Goal: Task Accomplishment & Management: Use online tool/utility

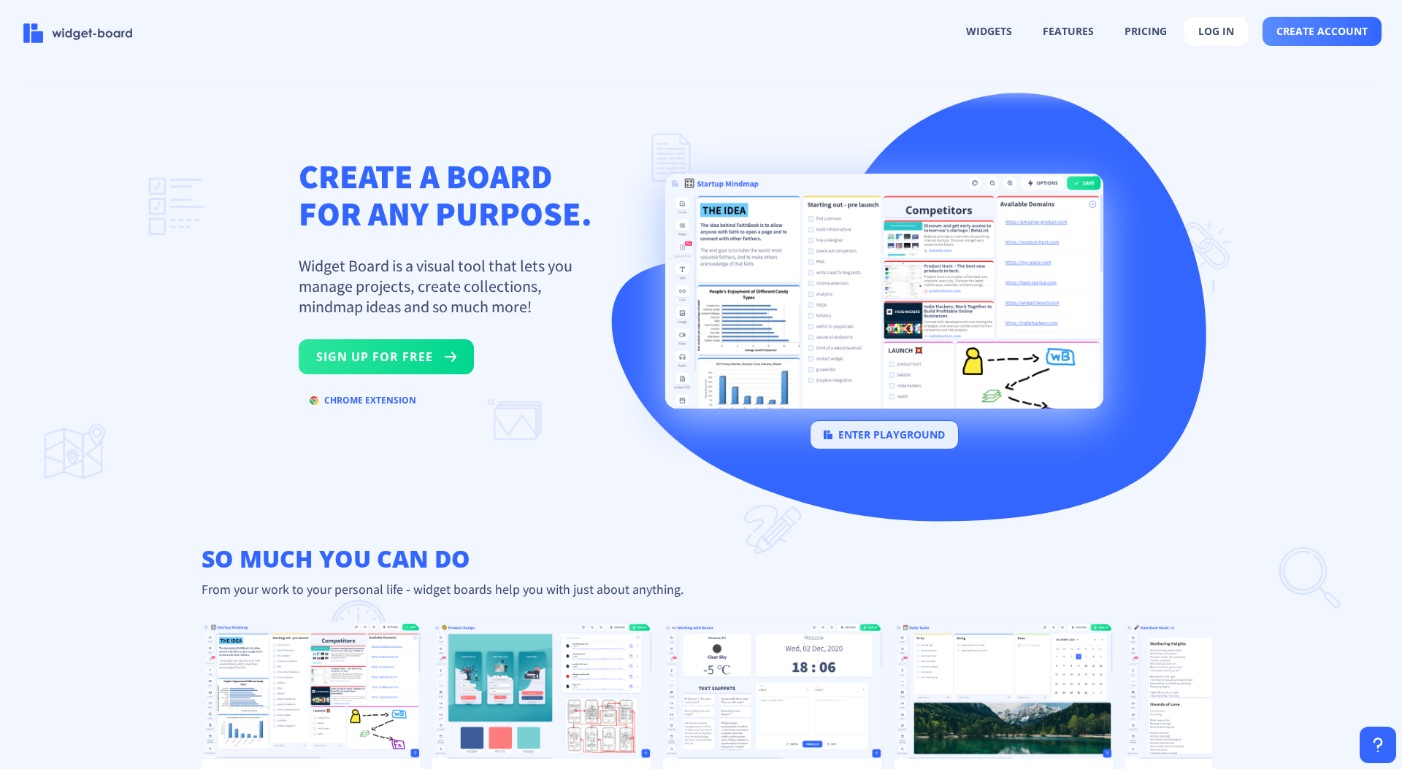
scroll to position [3, 0]
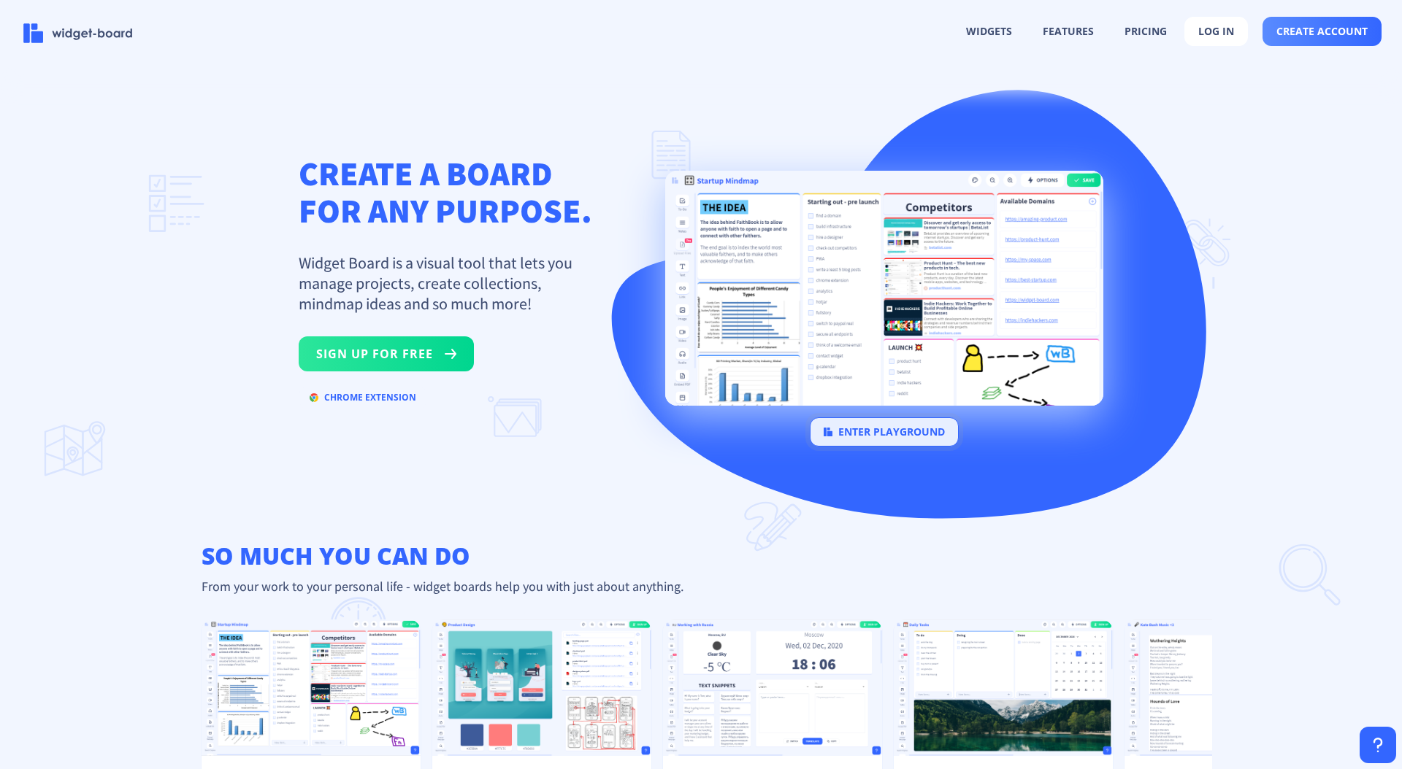
click at [879, 437] on button "enter playground" at bounding box center [884, 432] width 149 height 29
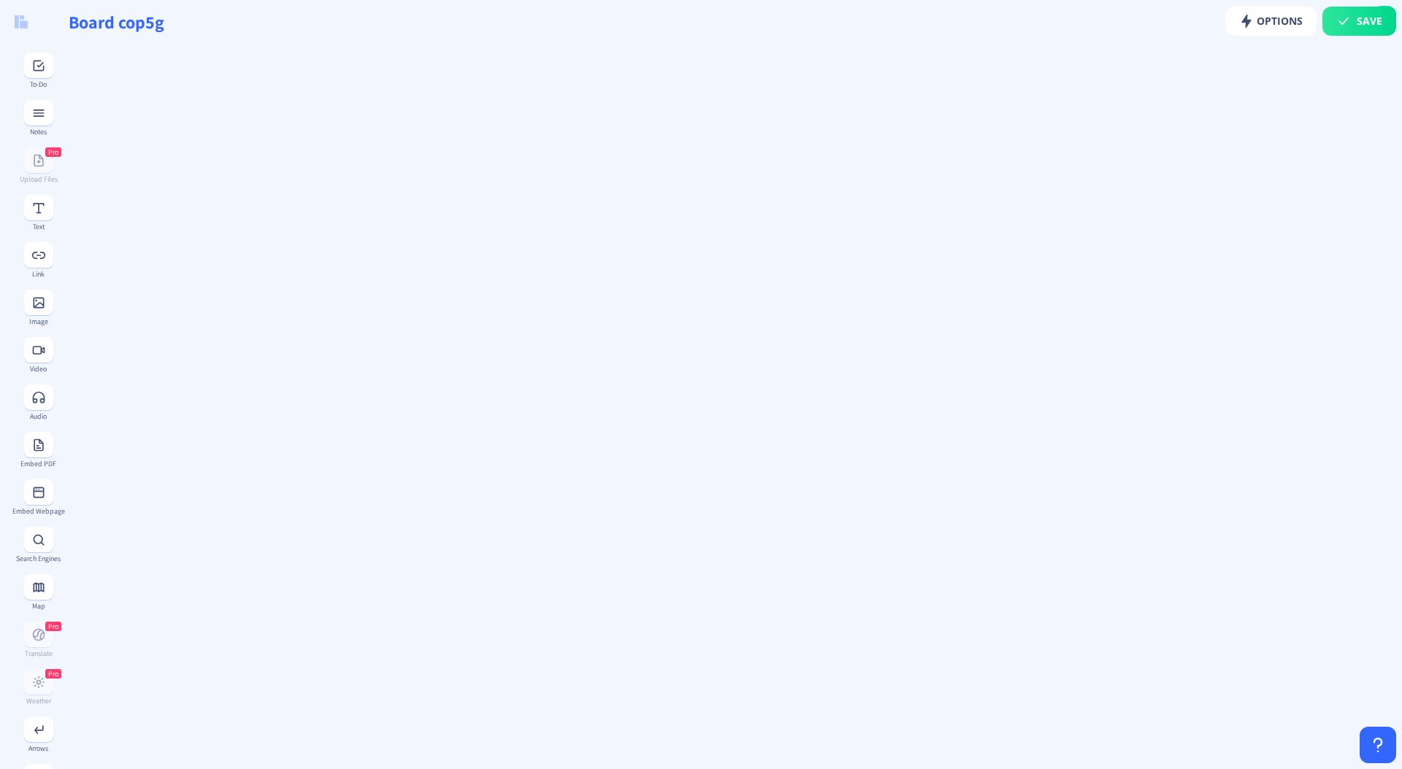
type input "Board xnp0g"
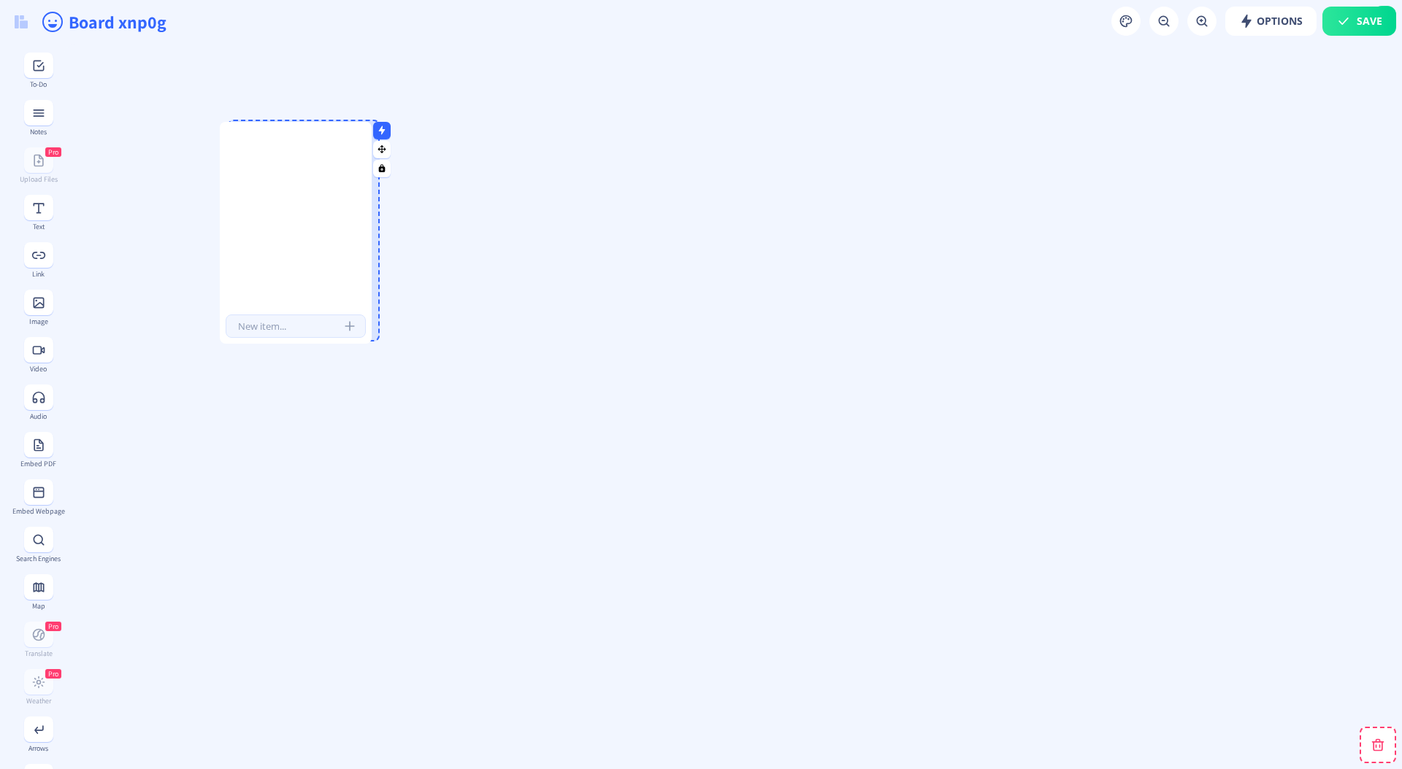
drag, startPoint x: 677, startPoint y: 182, endPoint x: 276, endPoint y: 163, distance: 401.9
click at [276, 163] on div at bounding box center [296, 223] width 152 height 178
drag, startPoint x: 353, startPoint y: 338, endPoint x: 898, endPoint y: 498, distance: 567.6
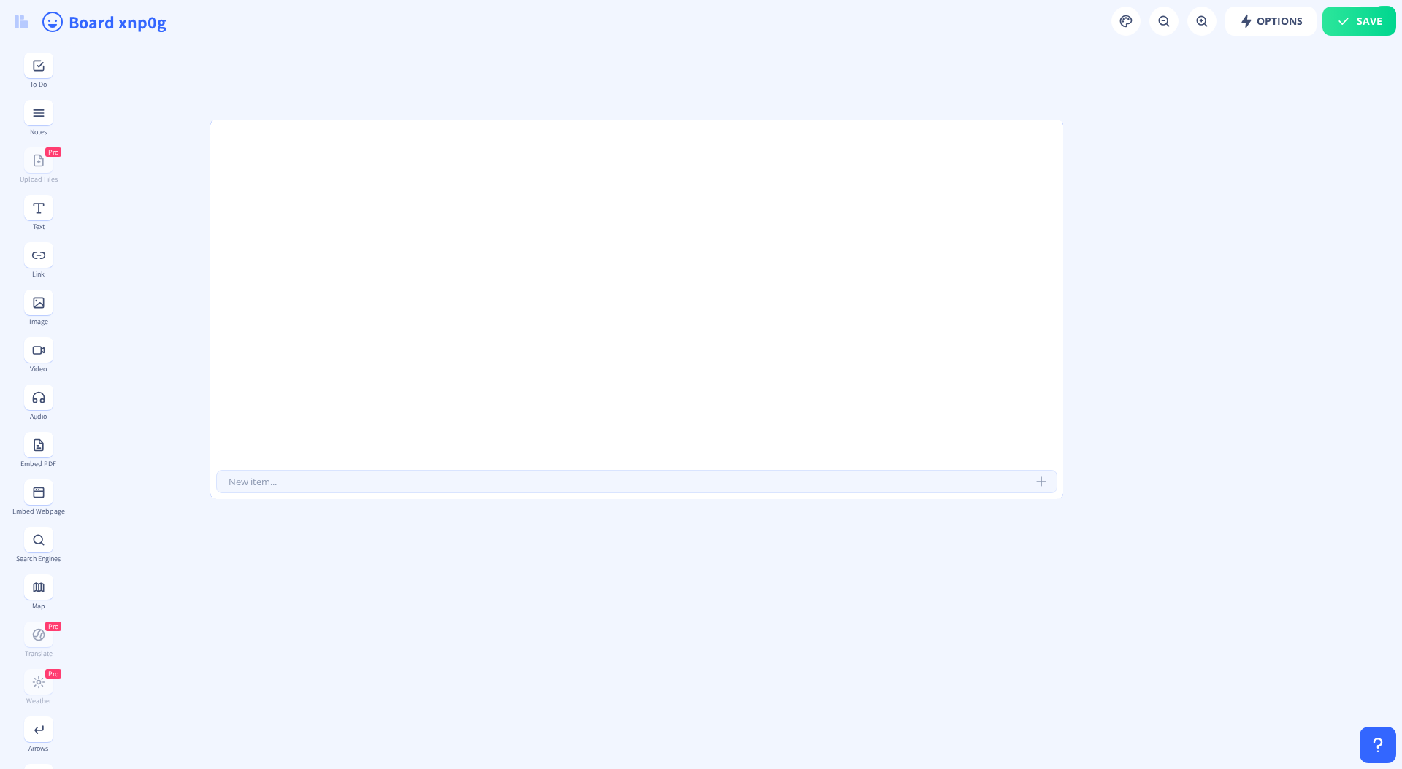
drag, startPoint x: 361, startPoint y: 215, endPoint x: 1102, endPoint y: 241, distance: 742.1
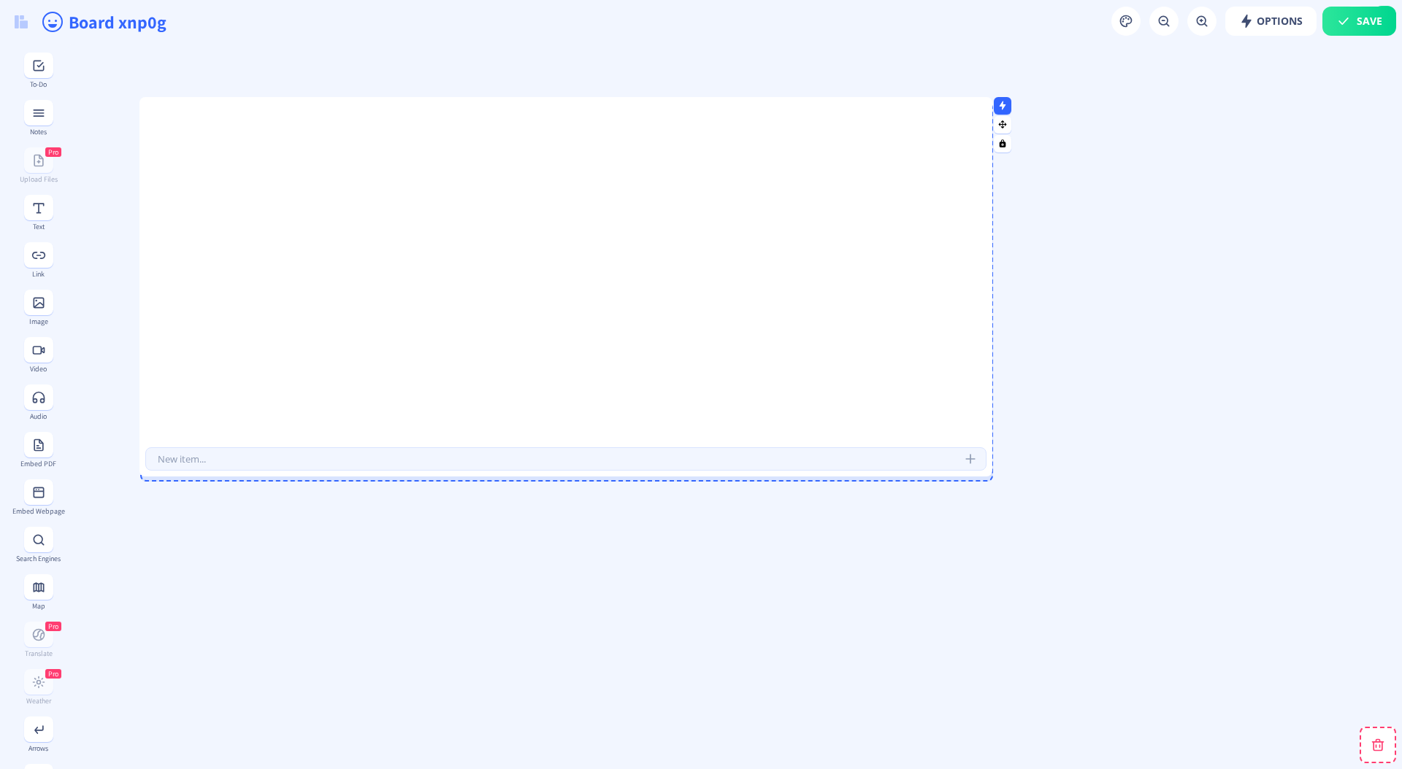
drag, startPoint x: 853, startPoint y: 215, endPoint x: 842, endPoint y: 196, distance: 21.7
click at [842, 196] on div at bounding box center [565, 277] width 853 height 336
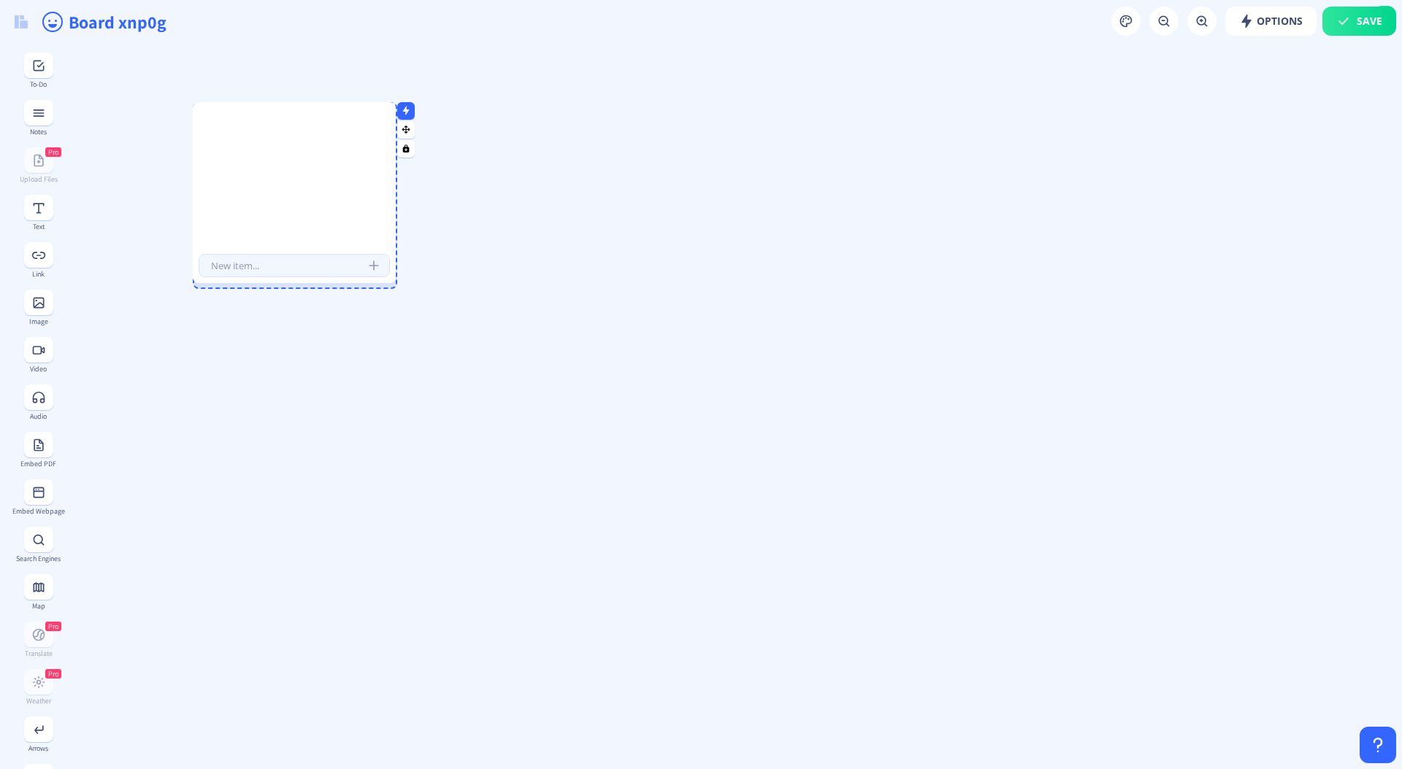
drag, startPoint x: 1038, startPoint y: 477, endPoint x: 391, endPoint y: 274, distance: 678.3
click at [391, 276] on div at bounding box center [391, 279] width 7 height 7
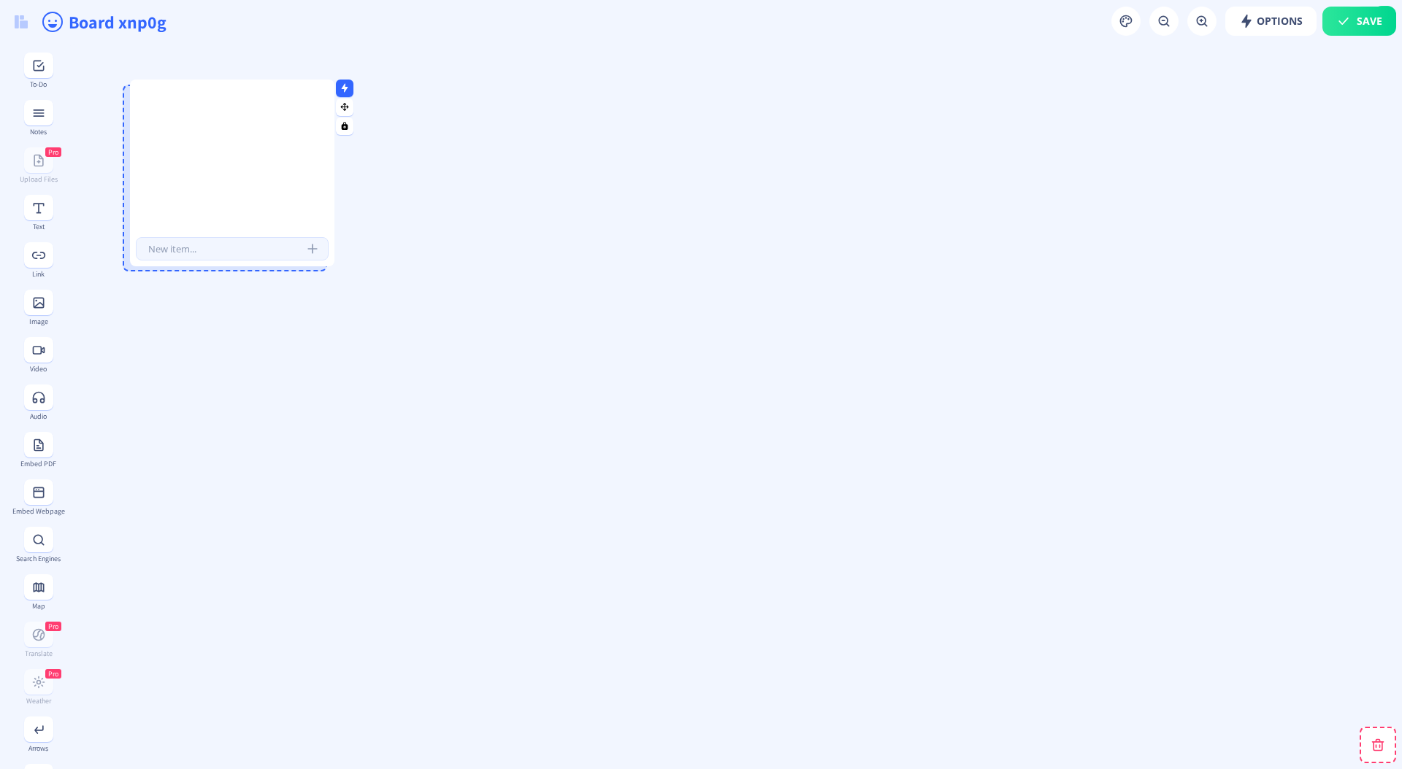
drag, startPoint x: 242, startPoint y: 181, endPoint x: 181, endPoint y: 154, distance: 66.3
click at [181, 154] on div at bounding box center [232, 162] width 204 height 143
click at [207, 239] on input "text" at bounding box center [224, 236] width 193 height 23
click at [169, 240] on input "text" at bounding box center [224, 236] width 193 height 23
type input "dfgdfg"
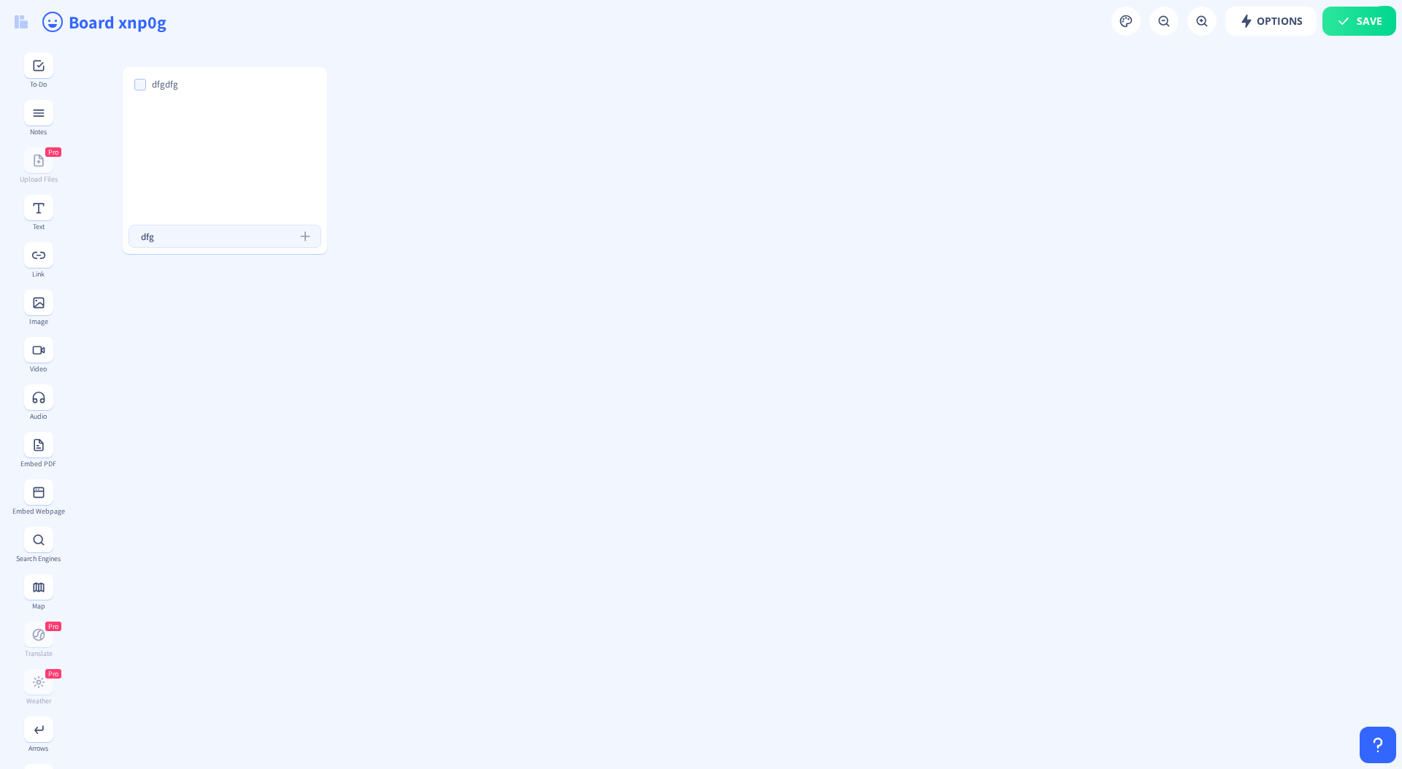
type input "dfg"
type input "dfgdfgdfg"
type input "dfgdfgdgf"
type input "dfgdg"
click at [150, 122] on div "dfgdfgdfg" at bounding box center [224, 131] width 193 height 23
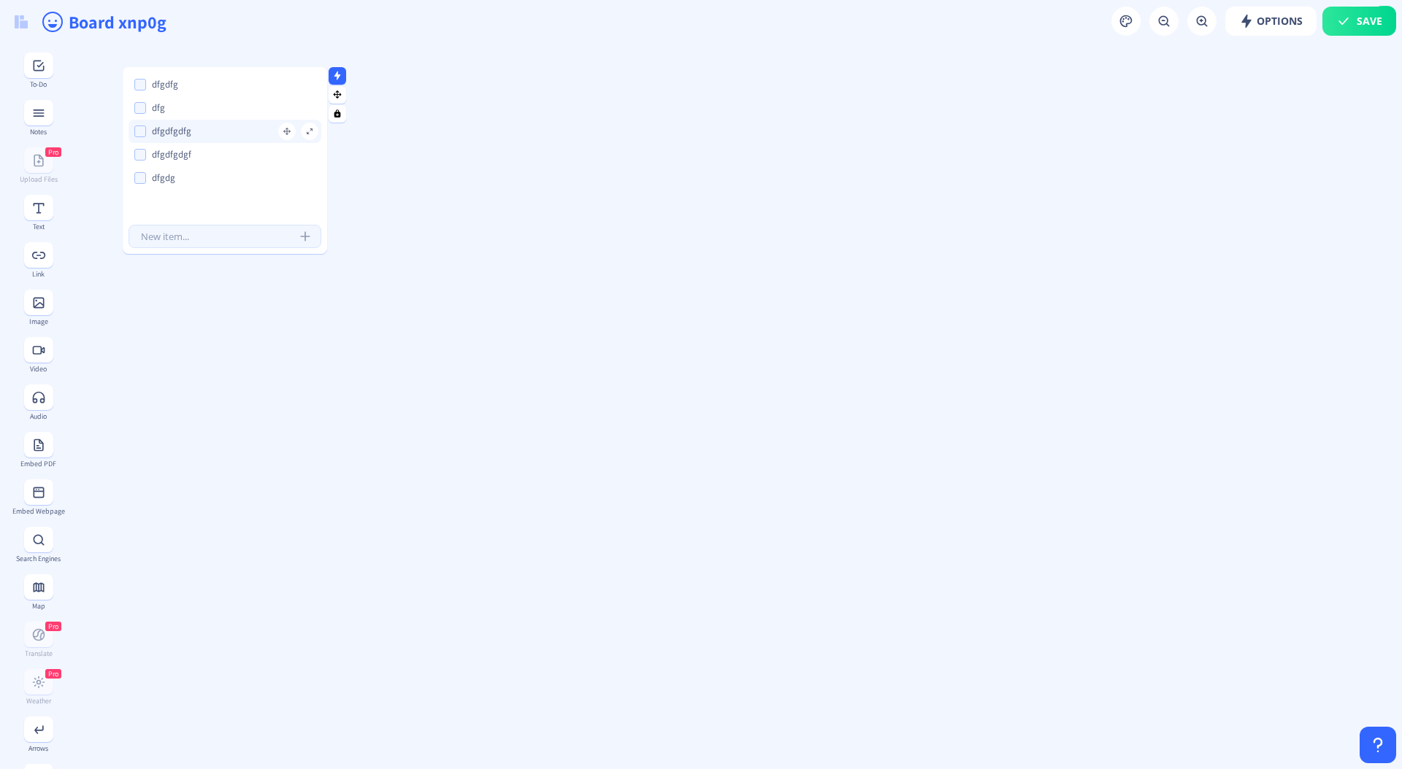
click at [145, 125] on div "dfgdfgdfg" at bounding box center [224, 131] width 193 height 23
click at [141, 110] on span at bounding box center [140, 108] width 12 height 12
click at [135, 109] on input "checkbox" at bounding box center [134, 108] width 1 height 1
checkbox input "true"
click at [134, 140] on nb-checkbox at bounding box center [140, 133] width 12 height 15
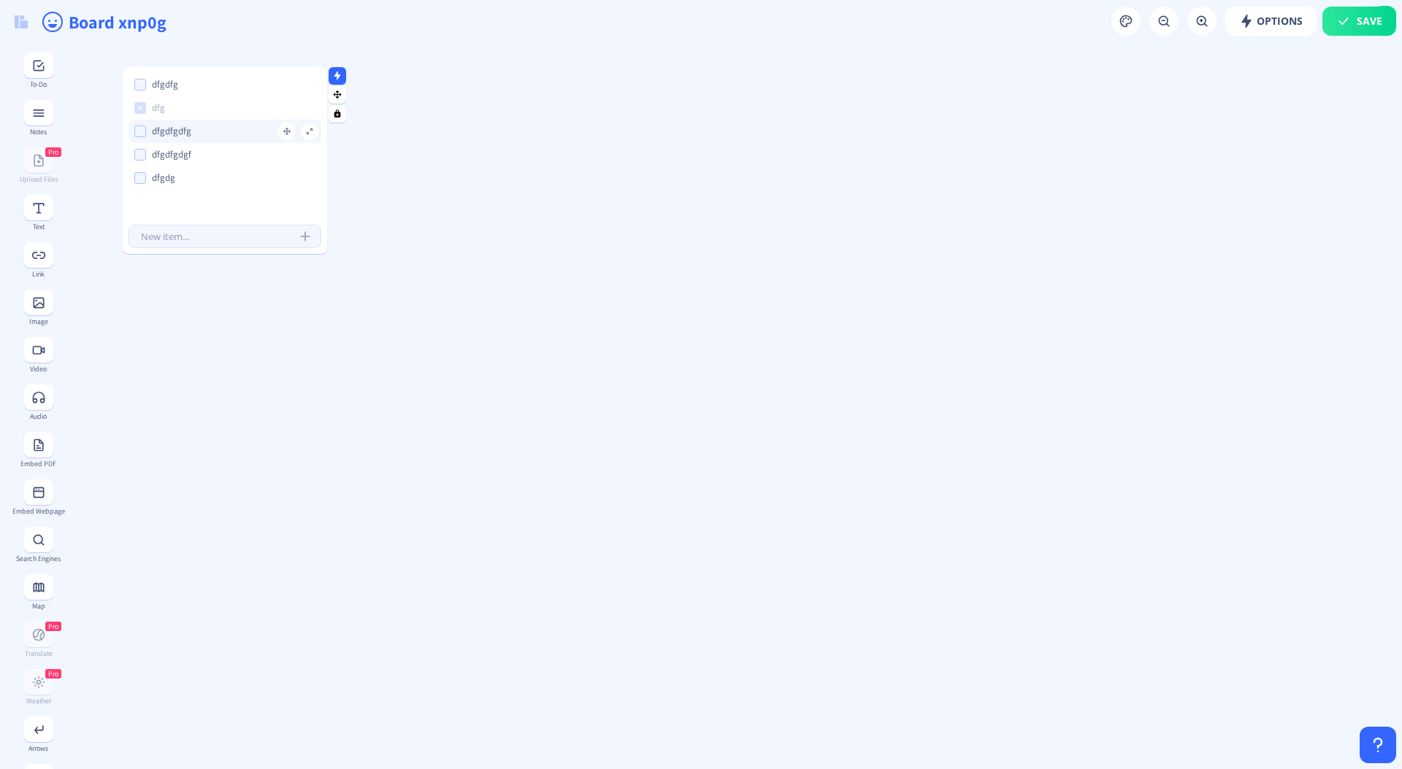
click at [139, 134] on span at bounding box center [140, 132] width 12 height 12
click at [135, 132] on input "checkbox" at bounding box center [134, 131] width 1 height 1
checkbox input "true"
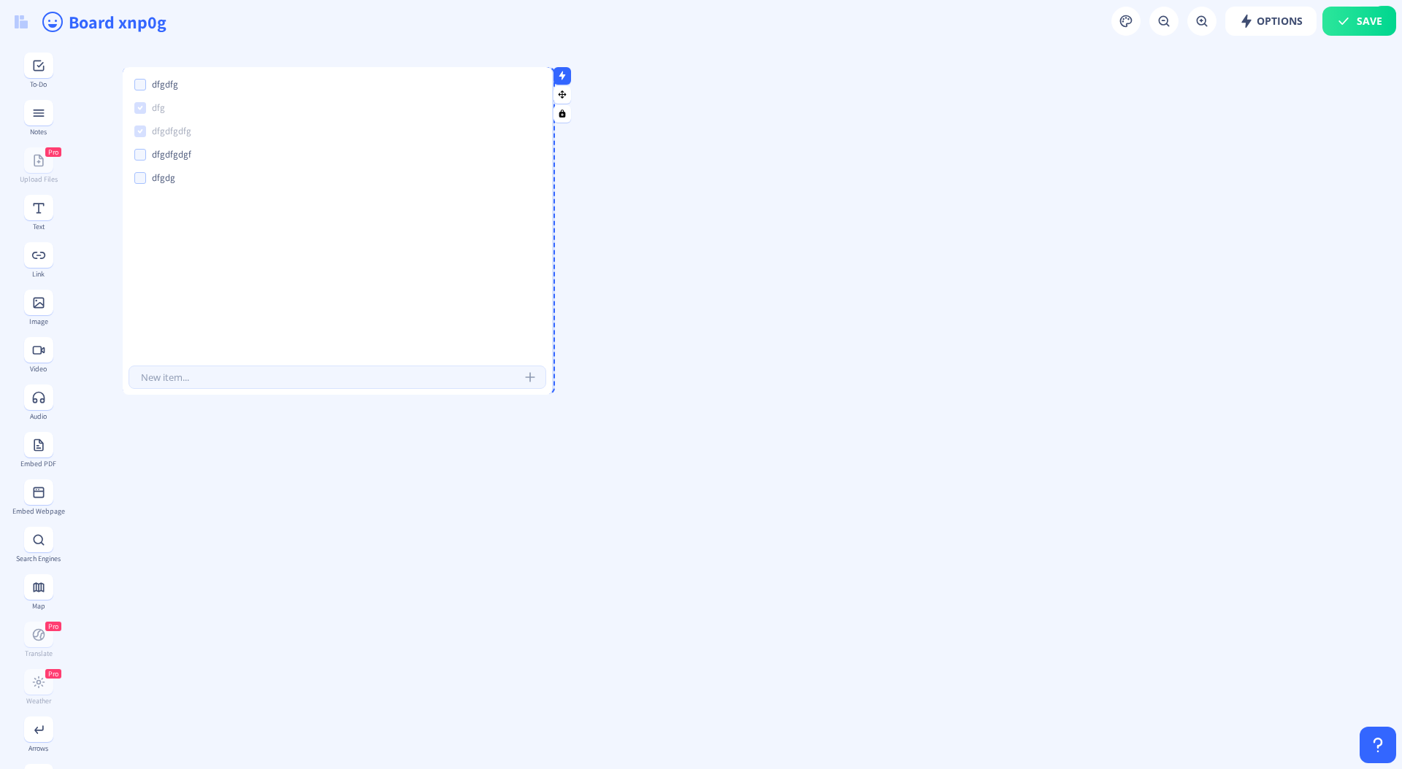
drag, startPoint x: 322, startPoint y: 250, endPoint x: 547, endPoint y: 391, distance: 265.3
click at [547, 391] on div at bounding box center [548, 391] width 7 height 7
click at [569, 93] on rect at bounding box center [565, 94] width 9 height 9
click at [566, 114] on icon at bounding box center [565, 113] width 7 height 8
click at [566, 115] on icon at bounding box center [565, 113] width 7 height 8
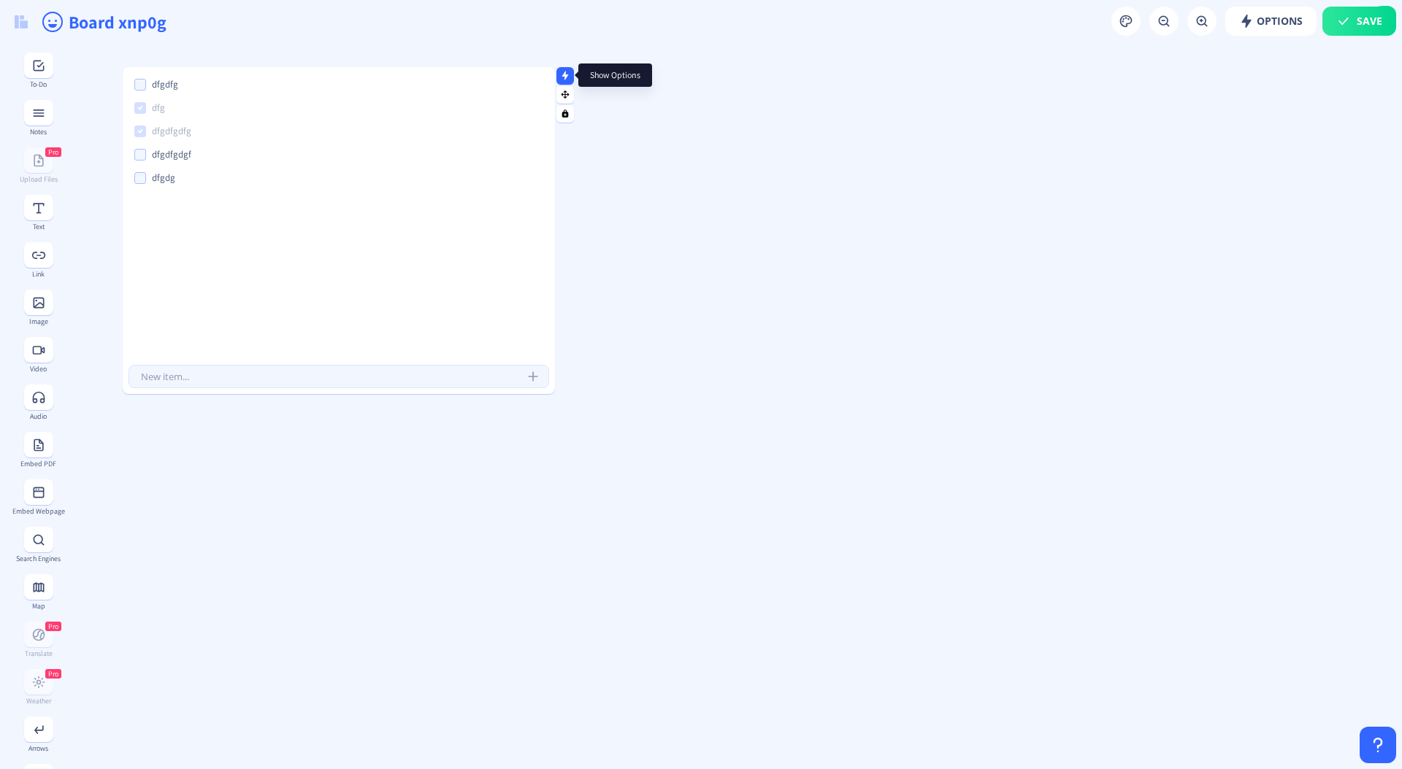
click at [569, 77] on rect at bounding box center [565, 75] width 9 height 9
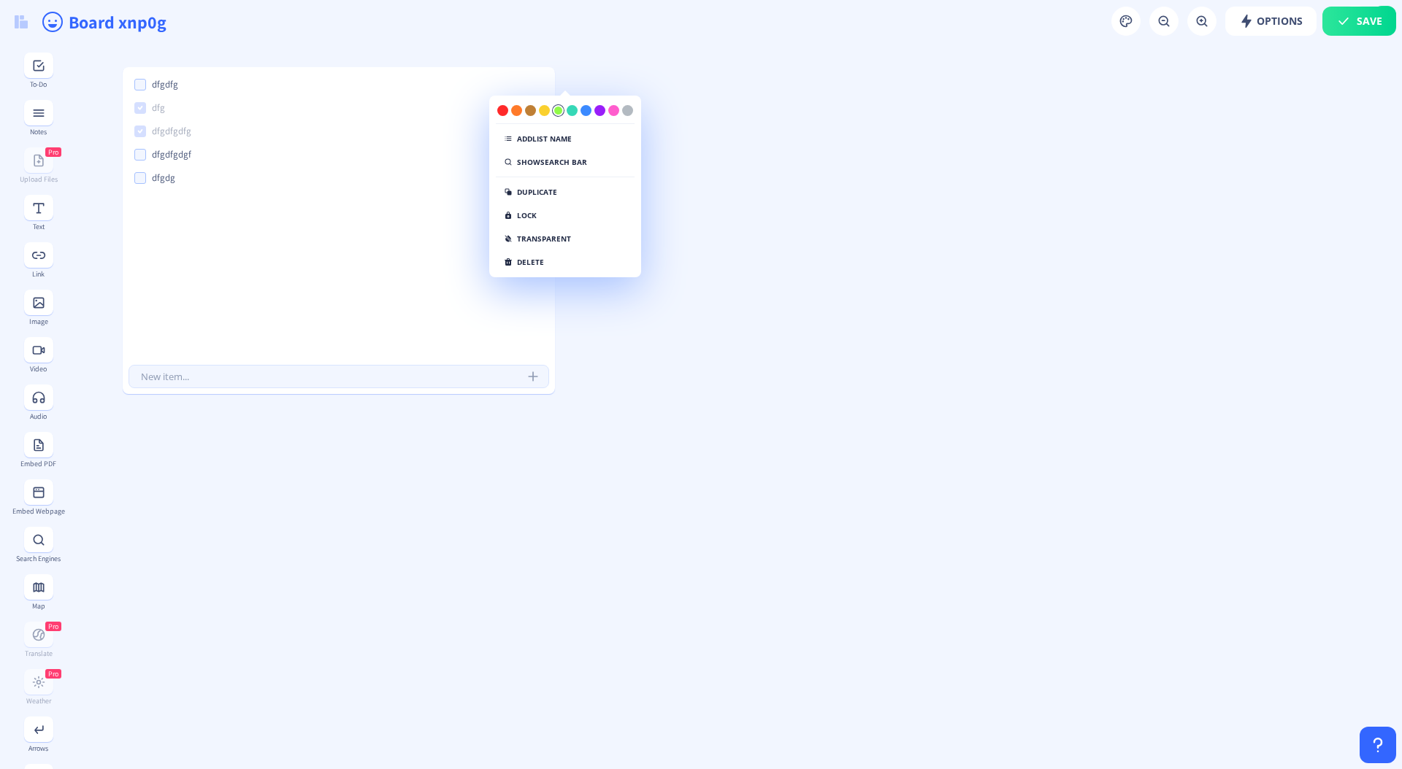
click at [560, 111] on div at bounding box center [558, 110] width 11 height 11
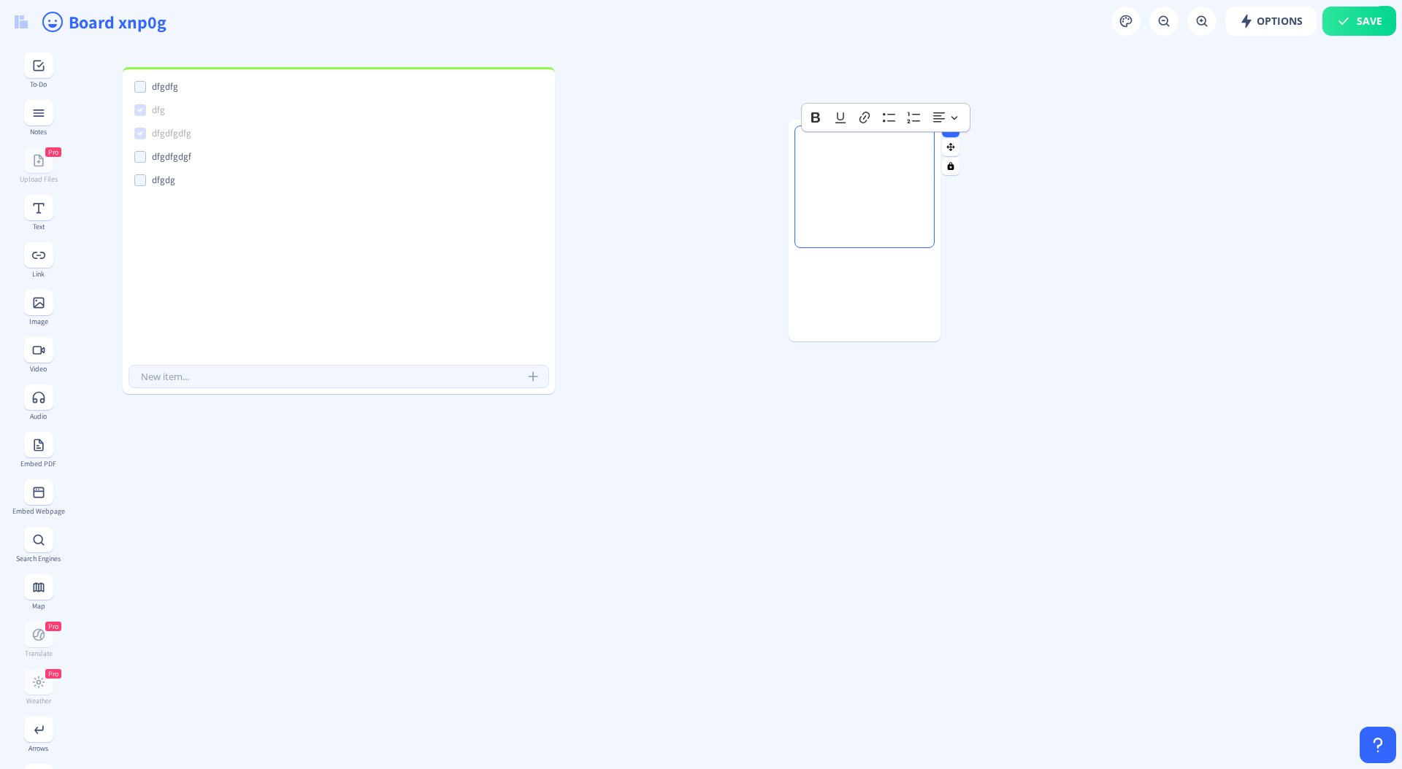
click at [897, 150] on p "Rich Text Editor, main" at bounding box center [864, 149] width 114 height 15
drag, startPoint x: 826, startPoint y: 180, endPoint x: 772, endPoint y: 169, distance: 55.8
click at [826, 214] on p "d" at bounding box center [864, 208] width 114 height 15
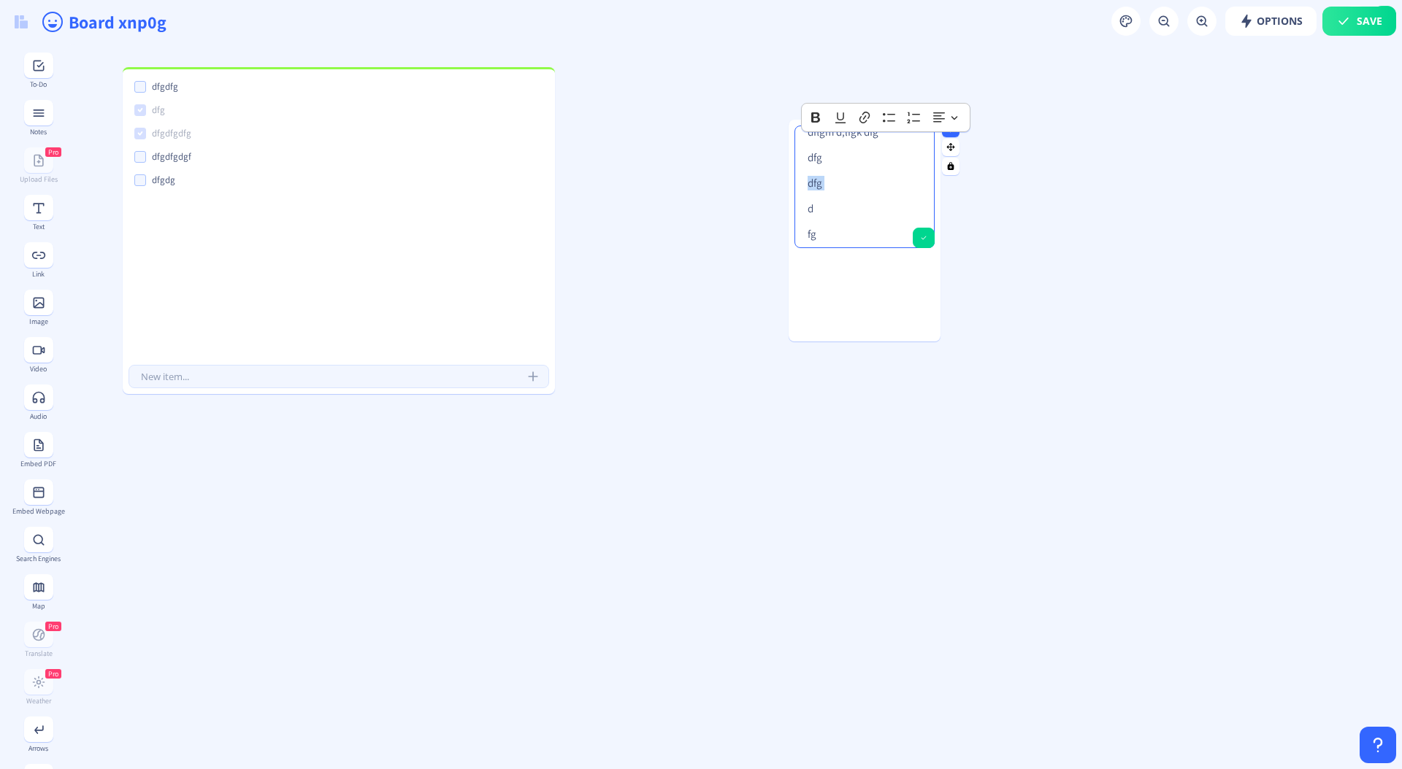
drag, startPoint x: 836, startPoint y: 190, endPoint x: 806, endPoint y: 176, distance: 33.0
click at [806, 176] on div "dflgm d;lfgk dfg dfg dfg d fg" at bounding box center [864, 186] width 127 height 109
click at [813, 113] on icon "Editor toolbar" at bounding box center [815, 117] width 9 height 10
click at [817, 280] on div at bounding box center [864, 348] width 152 height 189
click at [865, 320] on div at bounding box center [864, 348] width 152 height 189
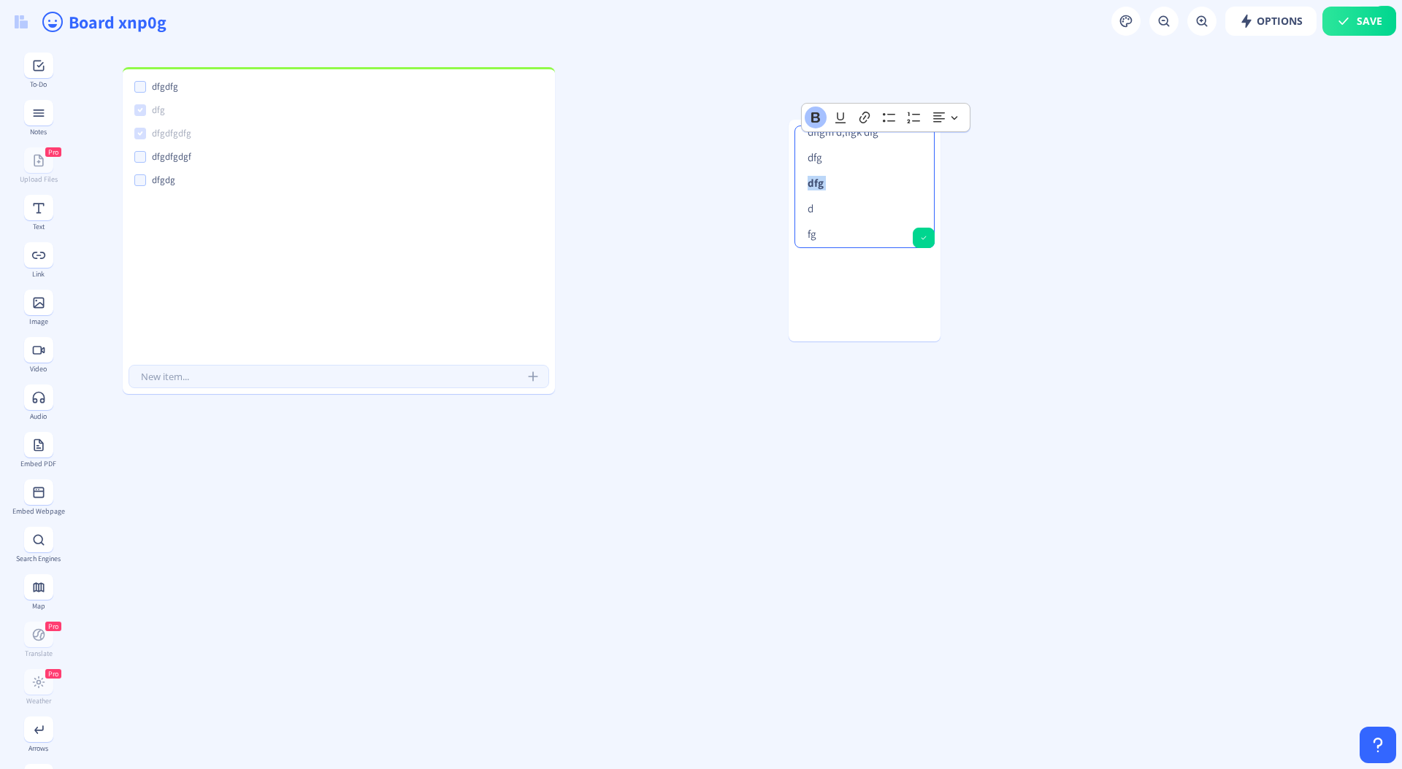
click at [877, 304] on div "dflgm d;lfgk dfg dfg dfg d fg" at bounding box center [864, 241] width 152 height 189
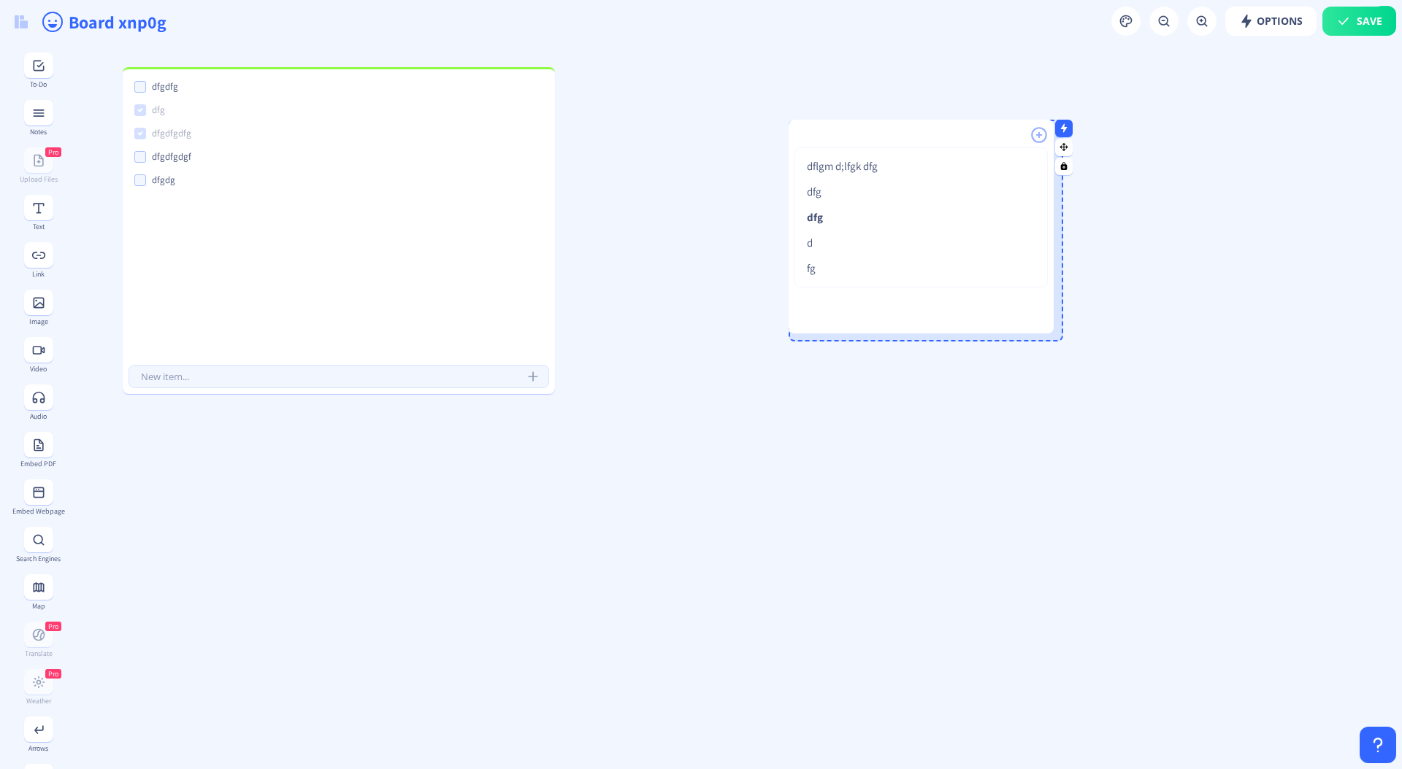
drag, startPoint x: 937, startPoint y: 340, endPoint x: 1050, endPoint y: 332, distance: 113.4
click at [1050, 332] on div at bounding box center [1049, 329] width 7 height 7
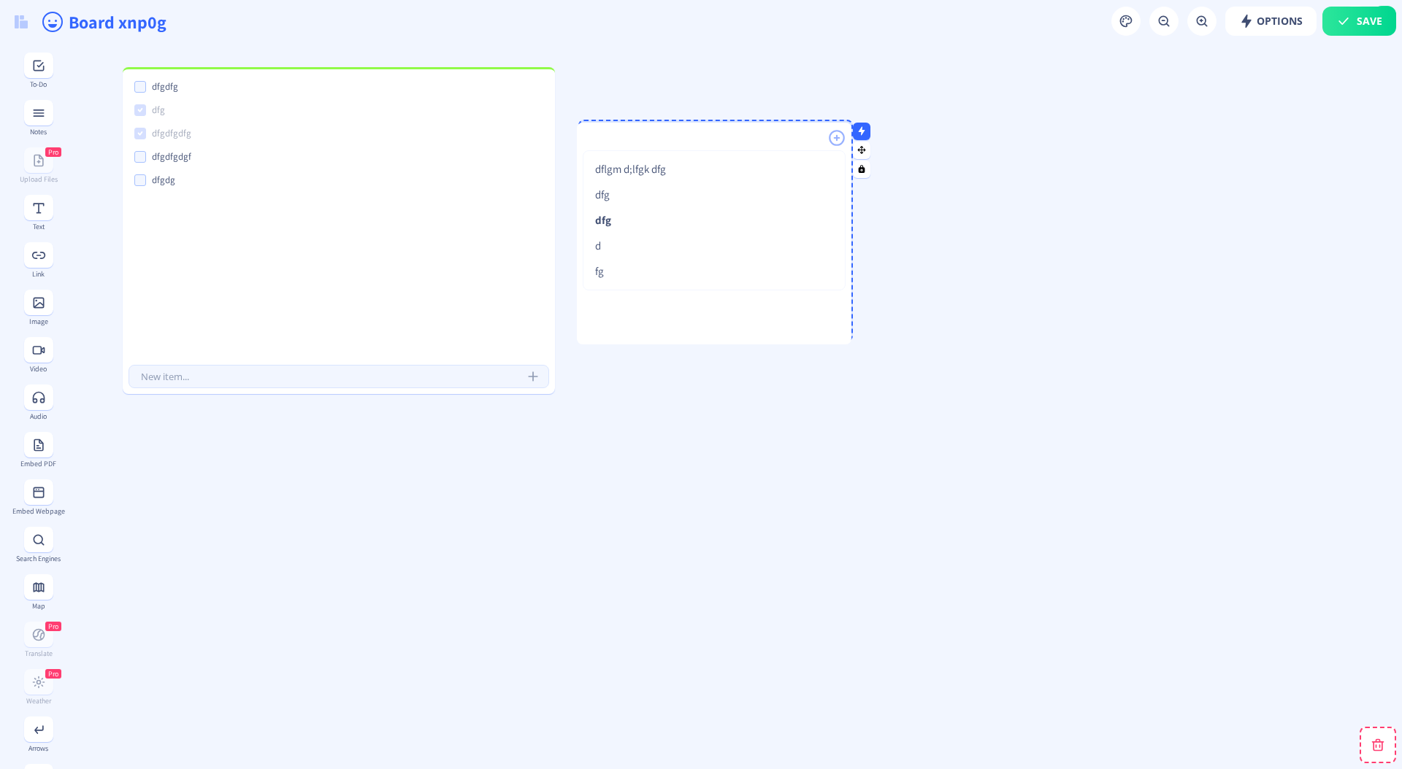
drag, startPoint x: 924, startPoint y: 128, endPoint x: 710, endPoint y: 136, distance: 214.7
click at [707, 134] on div at bounding box center [714, 134] width 274 height 22
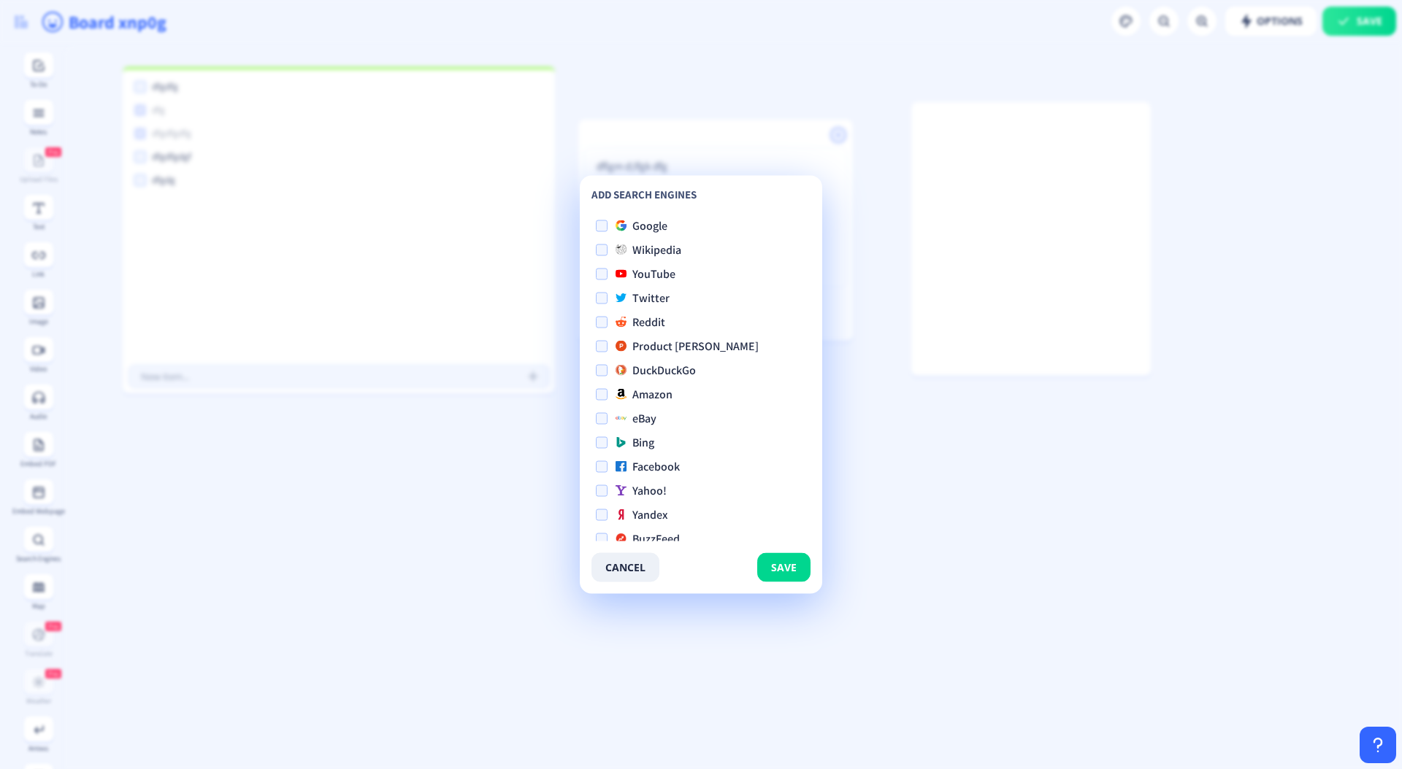
click at [604, 224] on span at bounding box center [602, 226] width 12 height 12
click at [596, 226] on input "Google" at bounding box center [596, 226] width 1 height 1
checkbox input "true"
click at [607, 253] on span "Wikipedia" at bounding box center [644, 251] width 74 height 18
click at [596, 250] on input "Wikipedia" at bounding box center [596, 250] width 1 height 1
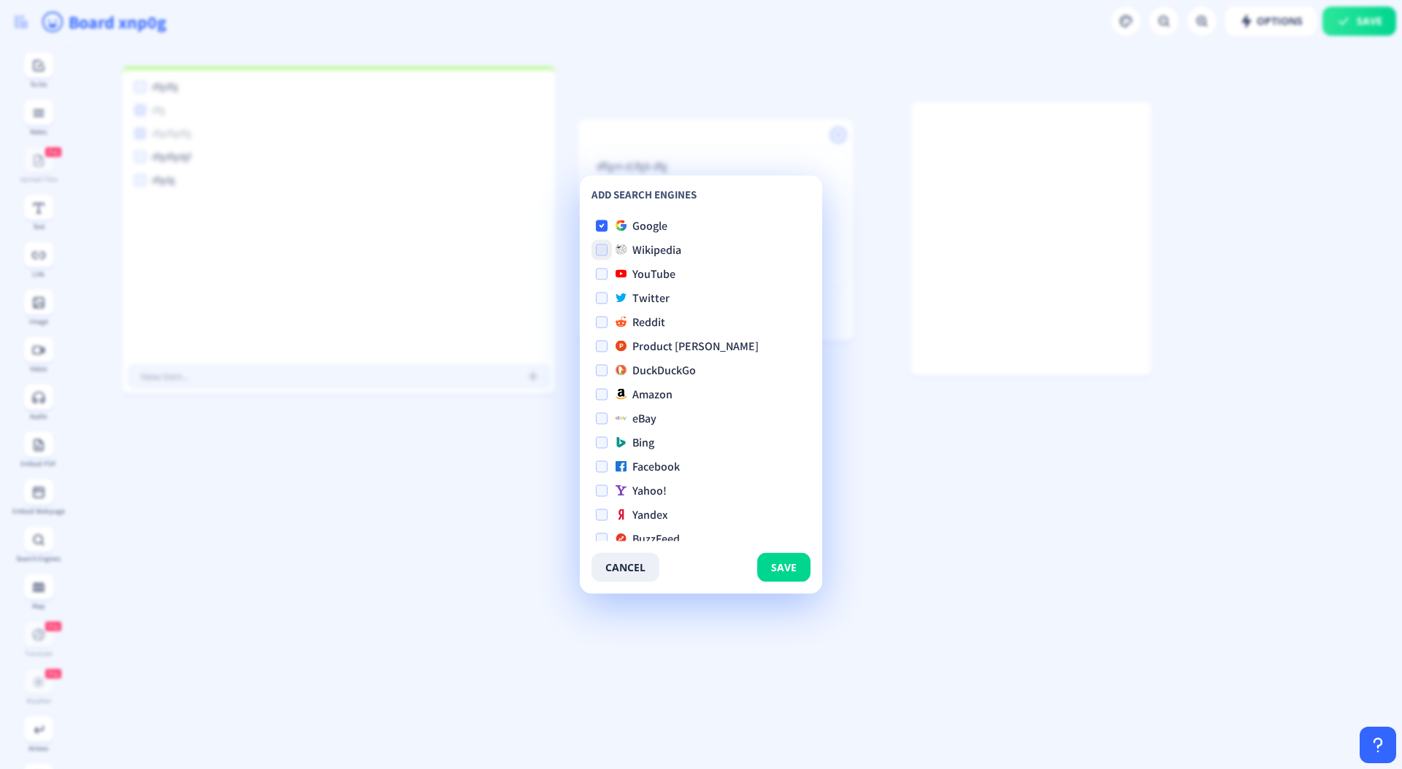
checkbox input "true"
click at [598, 276] on span at bounding box center [602, 275] width 12 height 12
click at [596, 274] on input "YouTube" at bounding box center [596, 274] width 1 height 1
checkbox input "true"
click at [600, 304] on label "Twitter" at bounding box center [627, 299] width 63 height 18
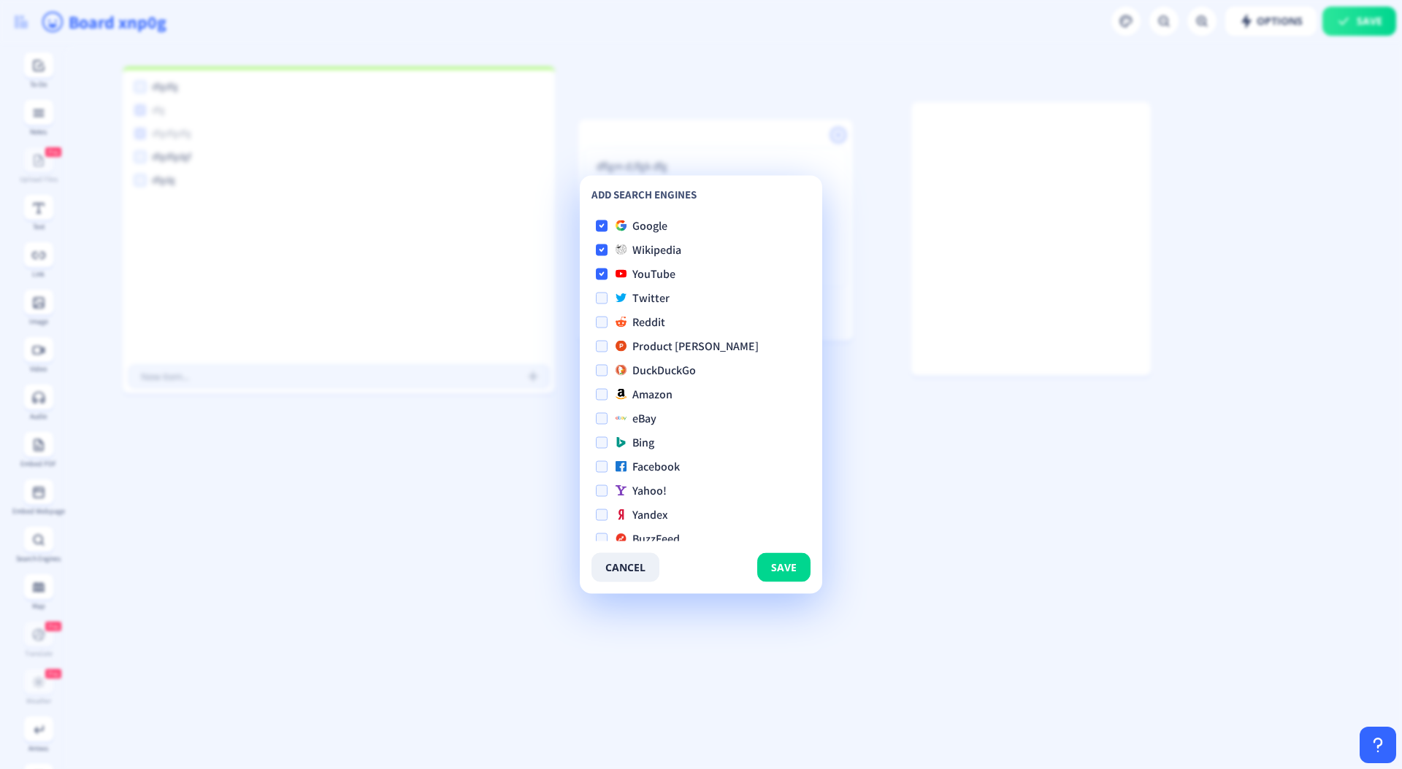
click at [596, 299] on input "Twitter" at bounding box center [596, 298] width 1 height 1
checkbox input "true"
click at [599, 327] on span at bounding box center [602, 323] width 12 height 12
click at [596, 323] on input "Reddit" at bounding box center [596, 322] width 1 height 1
checkbox input "true"
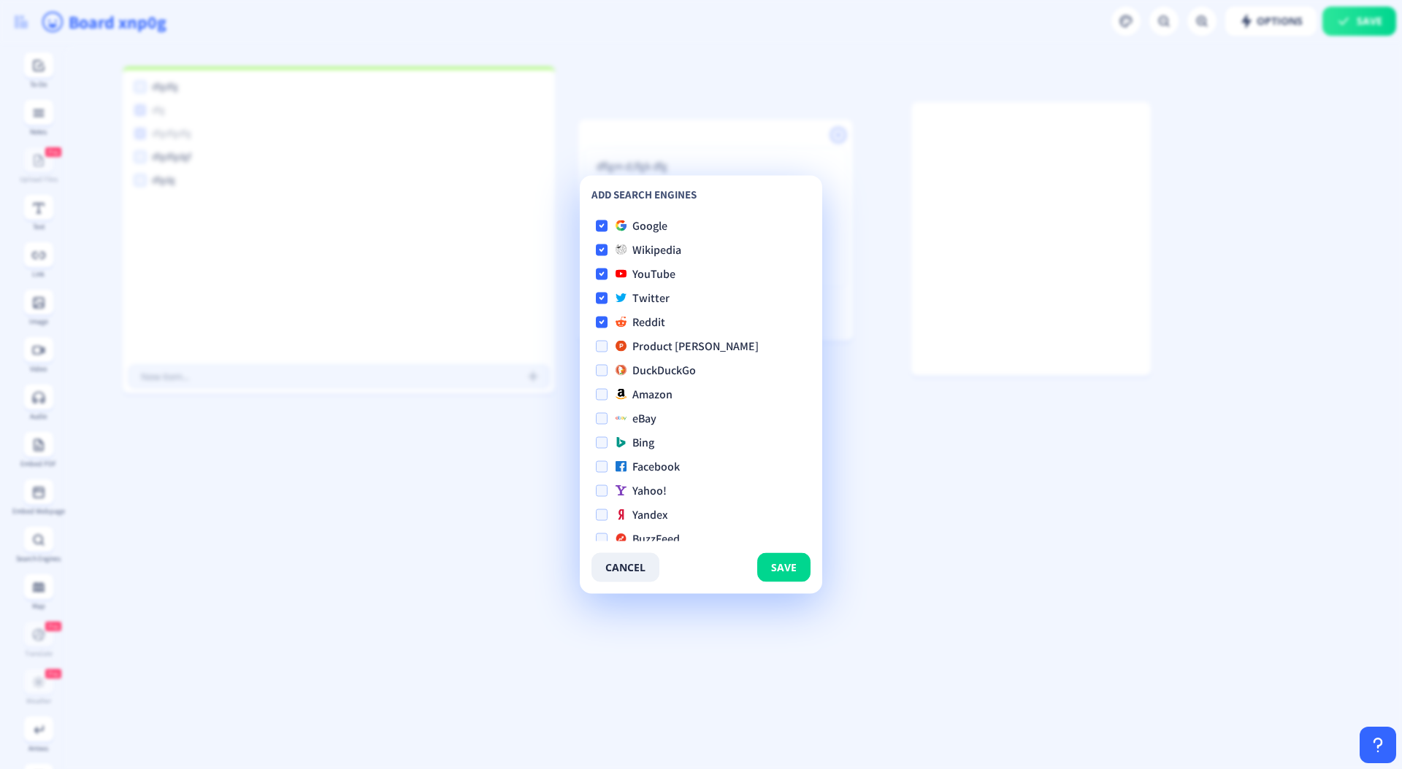
click at [599, 348] on span at bounding box center [602, 347] width 12 height 12
click at [596, 347] on input "Product [PERSON_NAME]" at bounding box center [596, 346] width 1 height 1
checkbox input "true"
click at [798, 576] on button "save" at bounding box center [783, 567] width 53 height 29
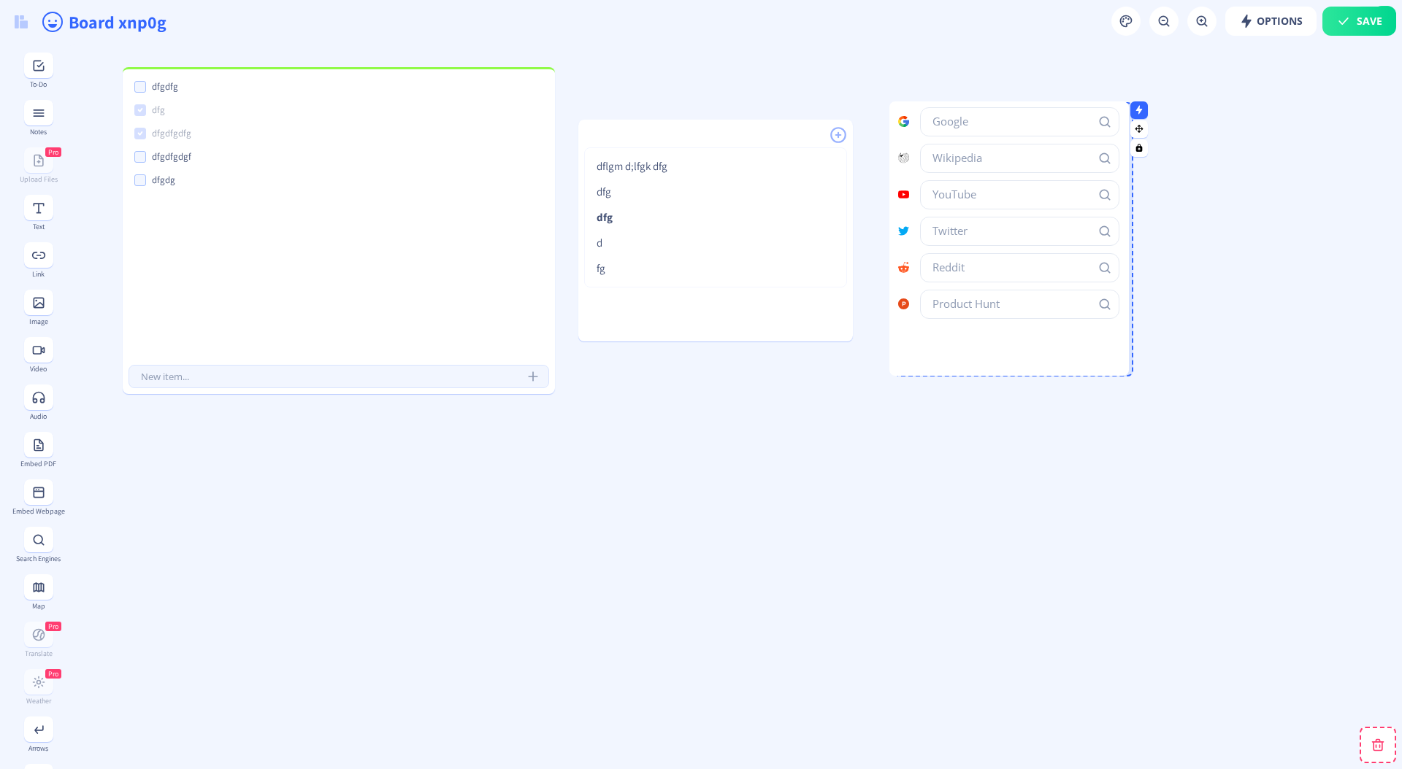
drag, startPoint x: 1035, startPoint y: 342, endPoint x: 1013, endPoint y: 342, distance: 21.9
click at [1012, 342] on div at bounding box center [1008, 238] width 239 height 274
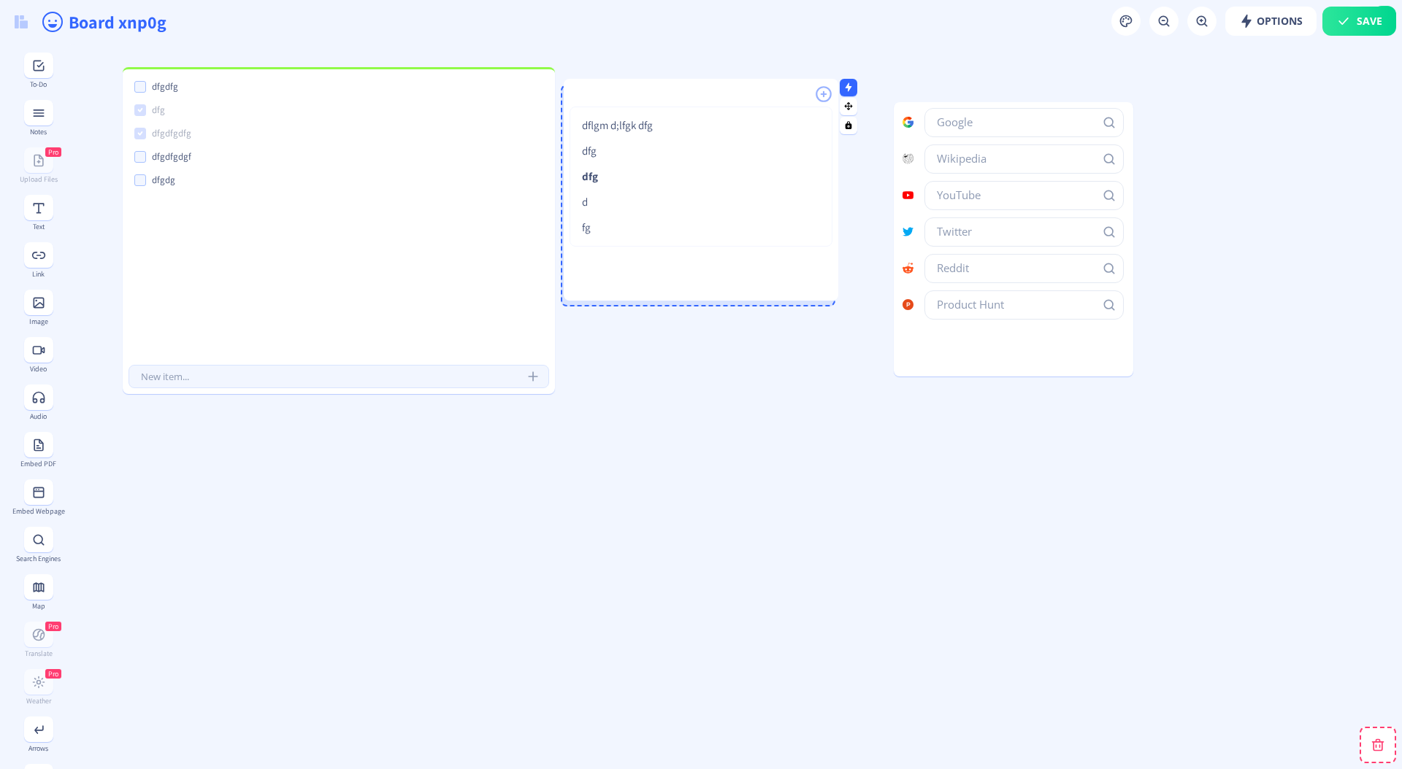
drag, startPoint x: 658, startPoint y: 135, endPoint x: 643, endPoint y: 93, distance: 44.8
click at [643, 93] on div at bounding box center [701, 90] width 274 height 22
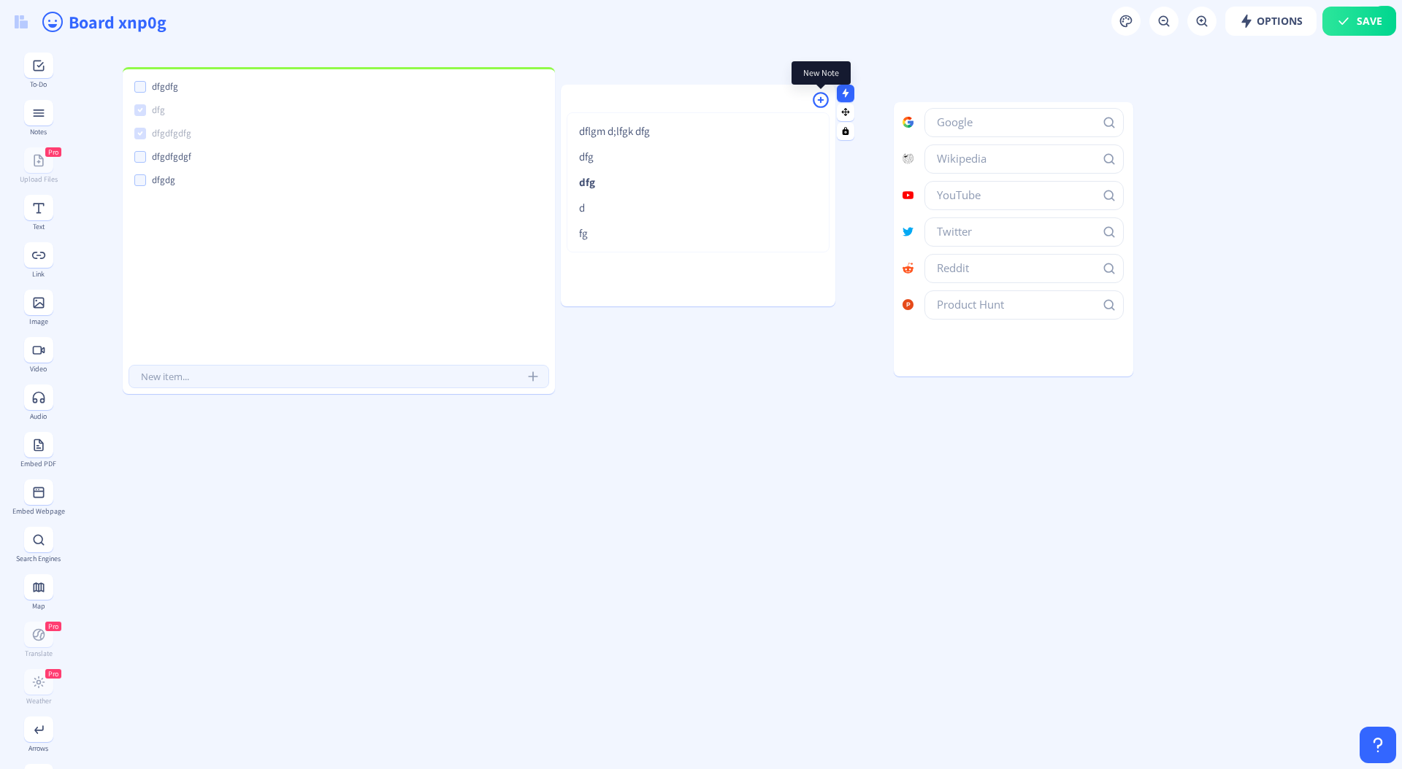
click at [818, 97] on rect at bounding box center [820, 100] width 19 height 19
click at [817, 221] on div "dfgdfg dfg df ds d gf dflgm d;lfgk dfg dfg dfg d fg" at bounding box center [698, 179] width 274 height 189
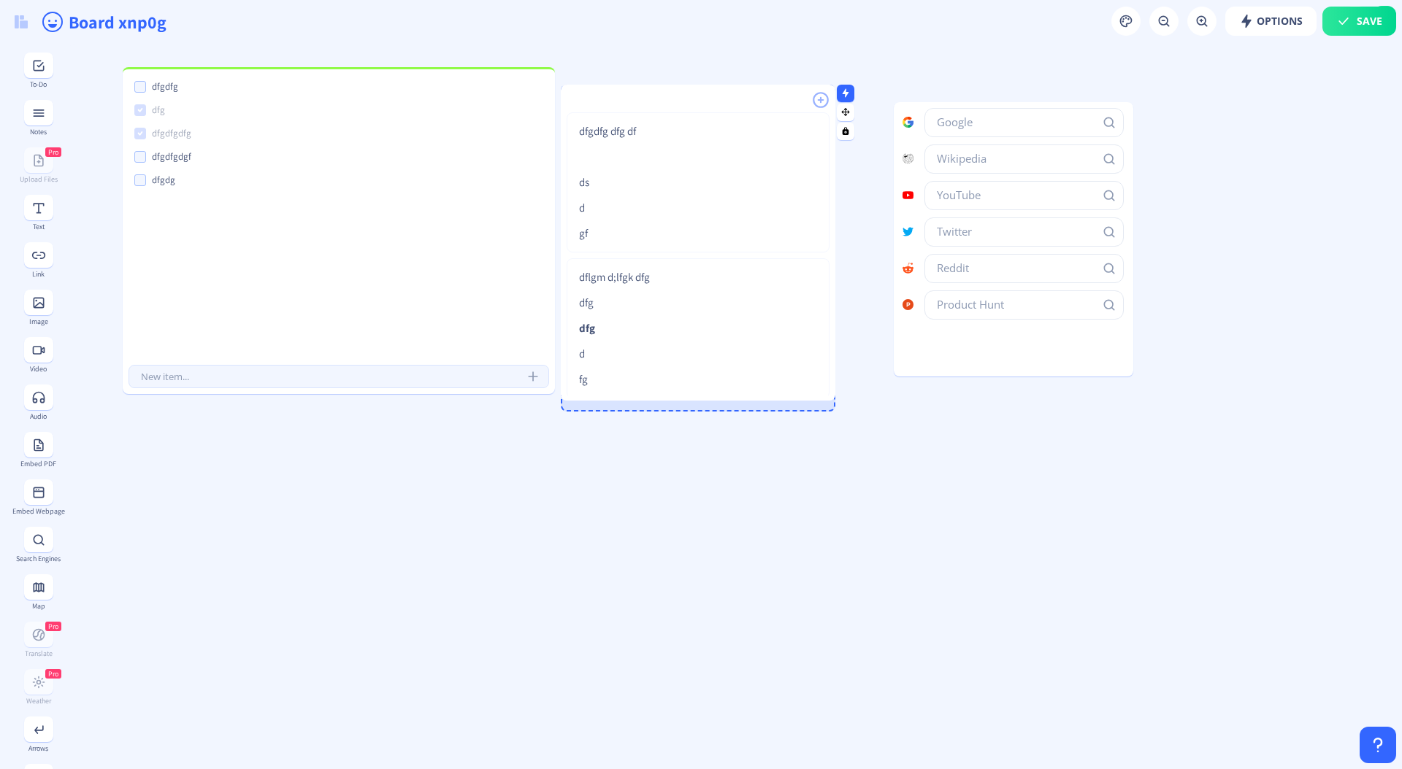
drag, startPoint x: 753, startPoint y: 303, endPoint x: 723, endPoint y: 397, distance: 98.8
click at [723, 397] on div at bounding box center [698, 399] width 274 height 4
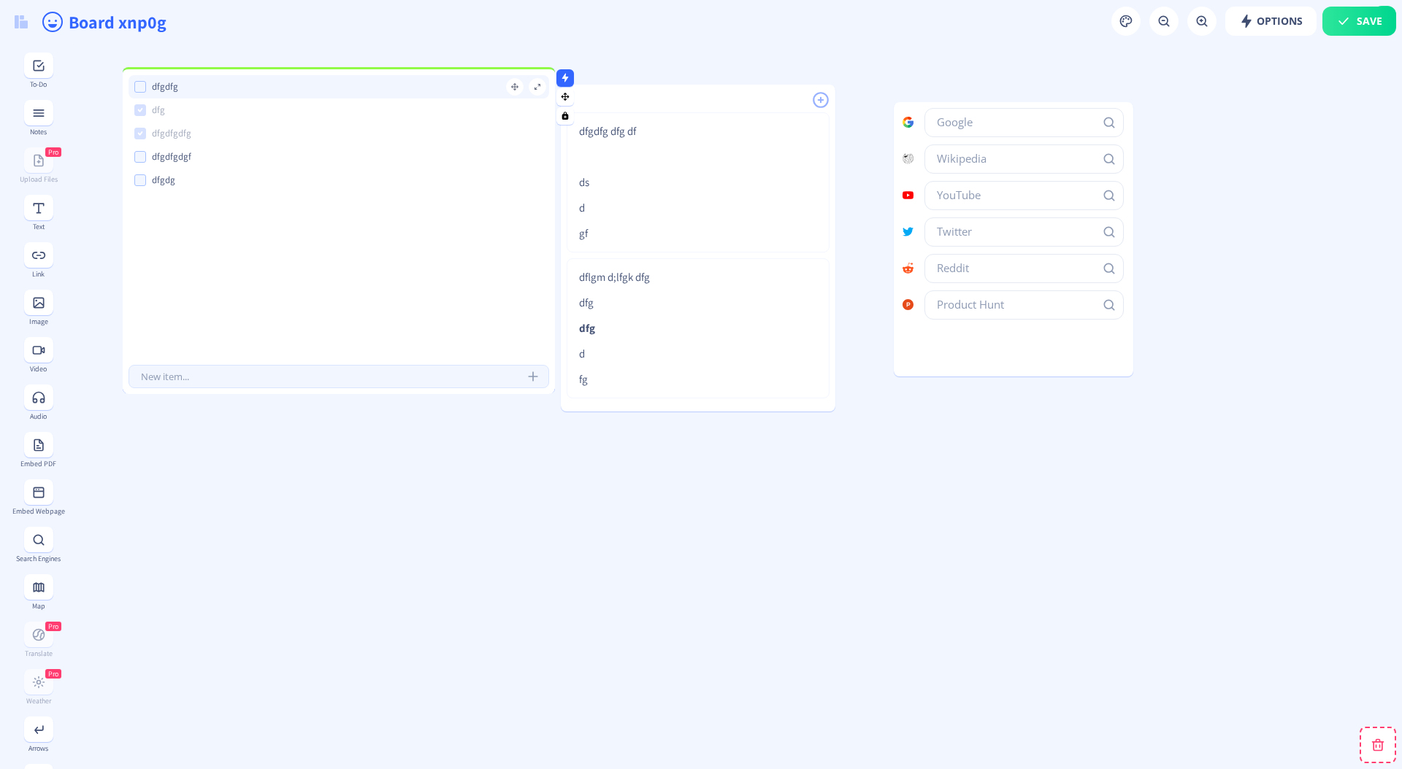
click at [323, 82] on input "dfgdfg" at bounding box center [351, 87] width 403 height 16
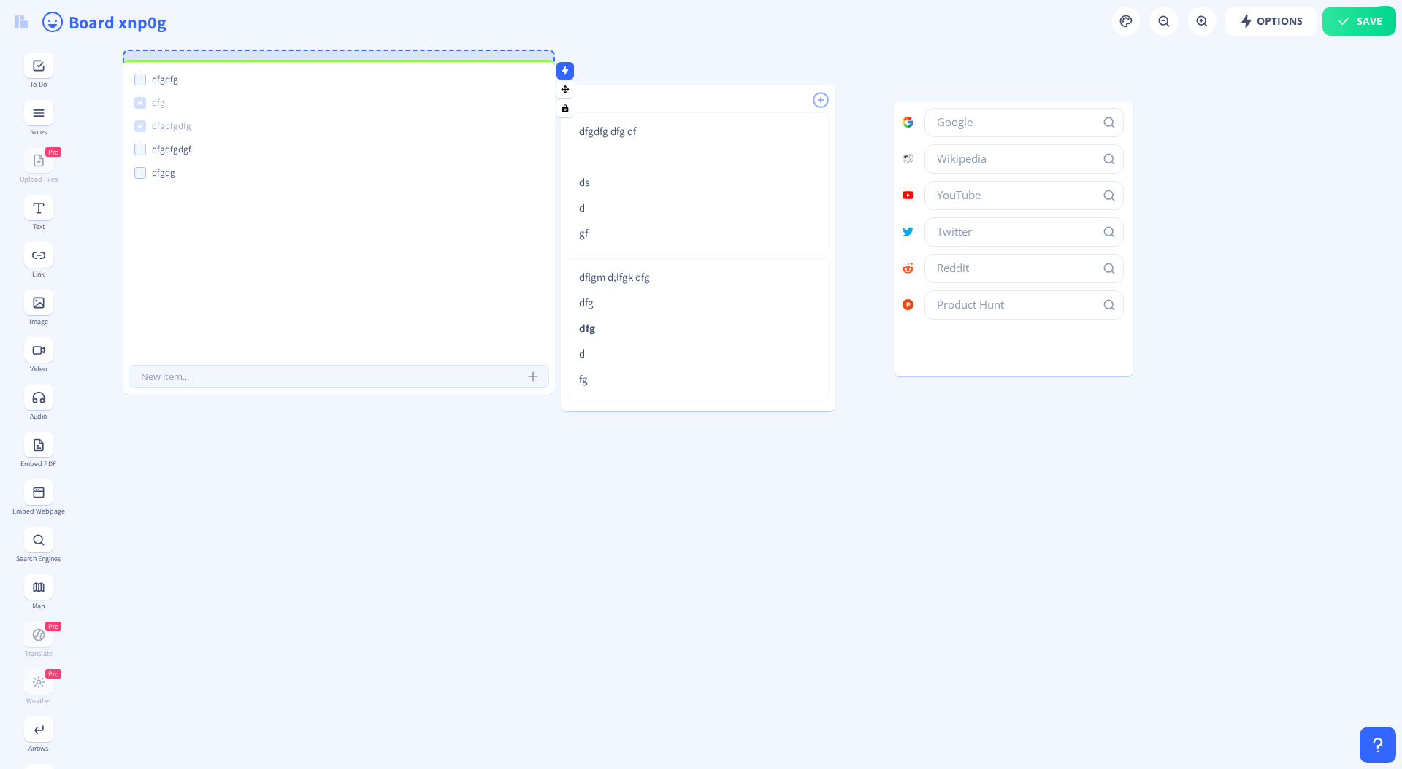
drag, startPoint x: 320, startPoint y: 72, endPoint x: 301, endPoint y: 65, distance: 20.3
click at [301, 65] on div at bounding box center [339, 65] width 432 height 7
click at [350, 326] on div "dfgdfg dfg dfgdfgdfg dfgdfgdgf dfgdg" at bounding box center [339, 207] width 432 height 299
drag, startPoint x: 542, startPoint y: 389, endPoint x: 533, endPoint y: 242, distance: 147.8
click at [533, 242] on div "dfgdfg dfg dfgdfgdfg dfgdfgdgf dfgdg" at bounding box center [339, 223] width 432 height 342
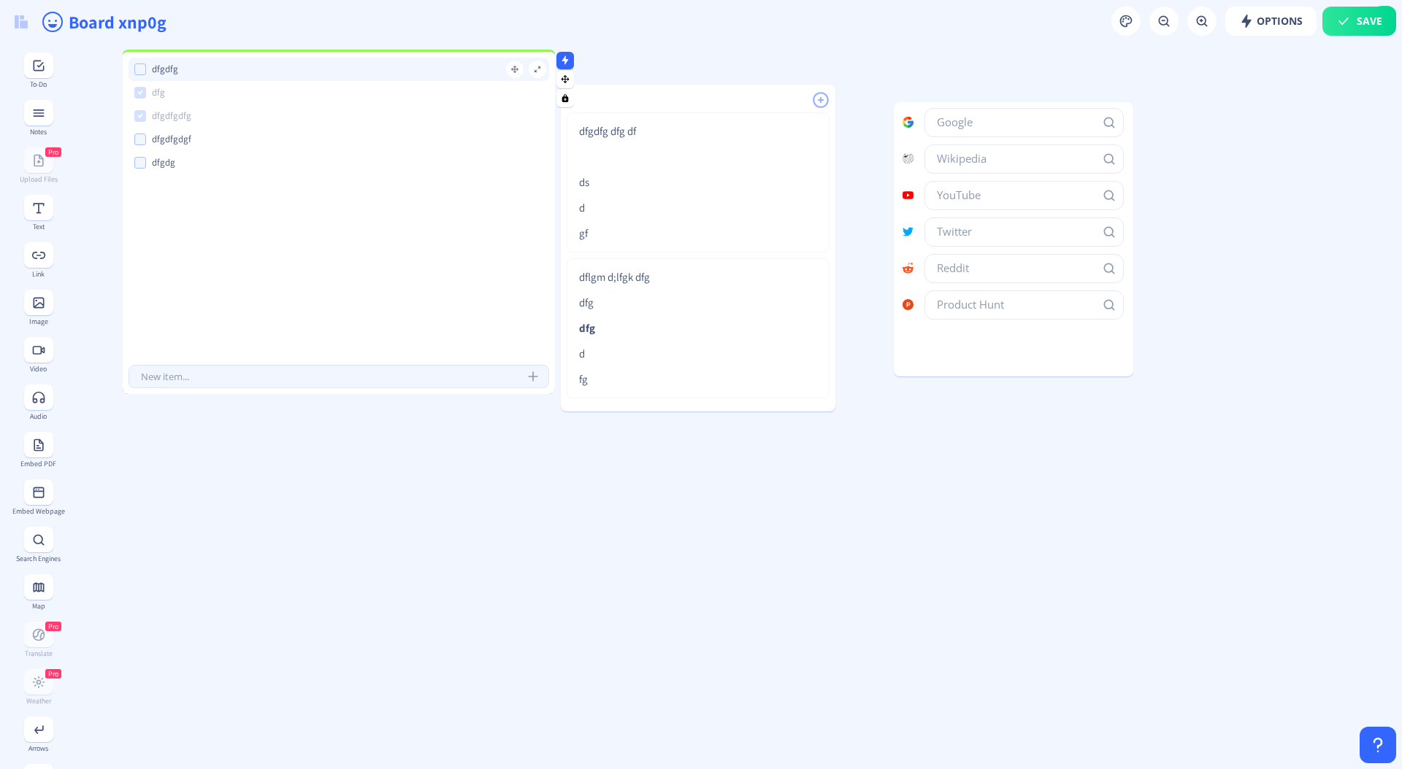
click at [177, 58] on div at bounding box center [339, 55] width 432 height 7
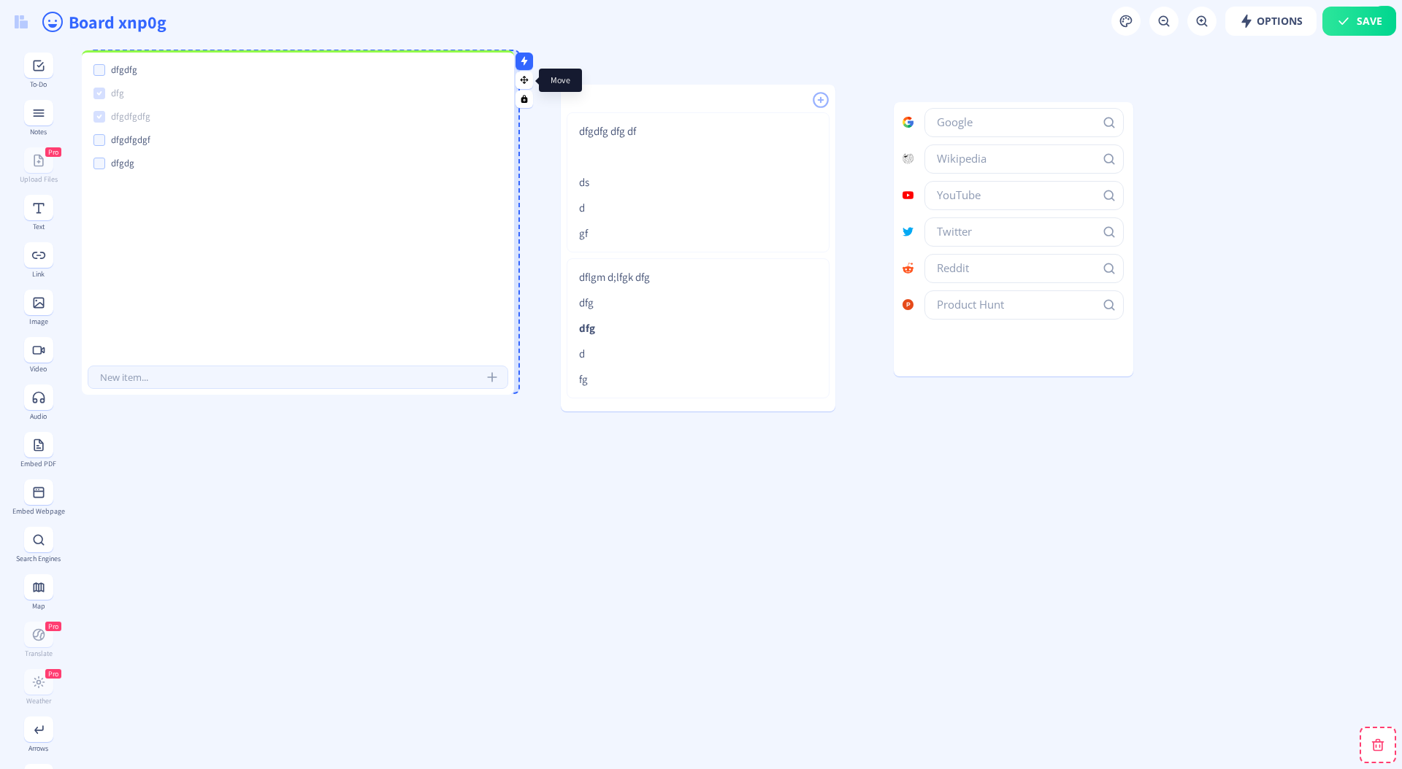
drag, startPoint x: 560, startPoint y: 80, endPoint x: 519, endPoint y: 80, distance: 40.9
click at [519, 80] on icon at bounding box center [524, 79] width 10 height 9
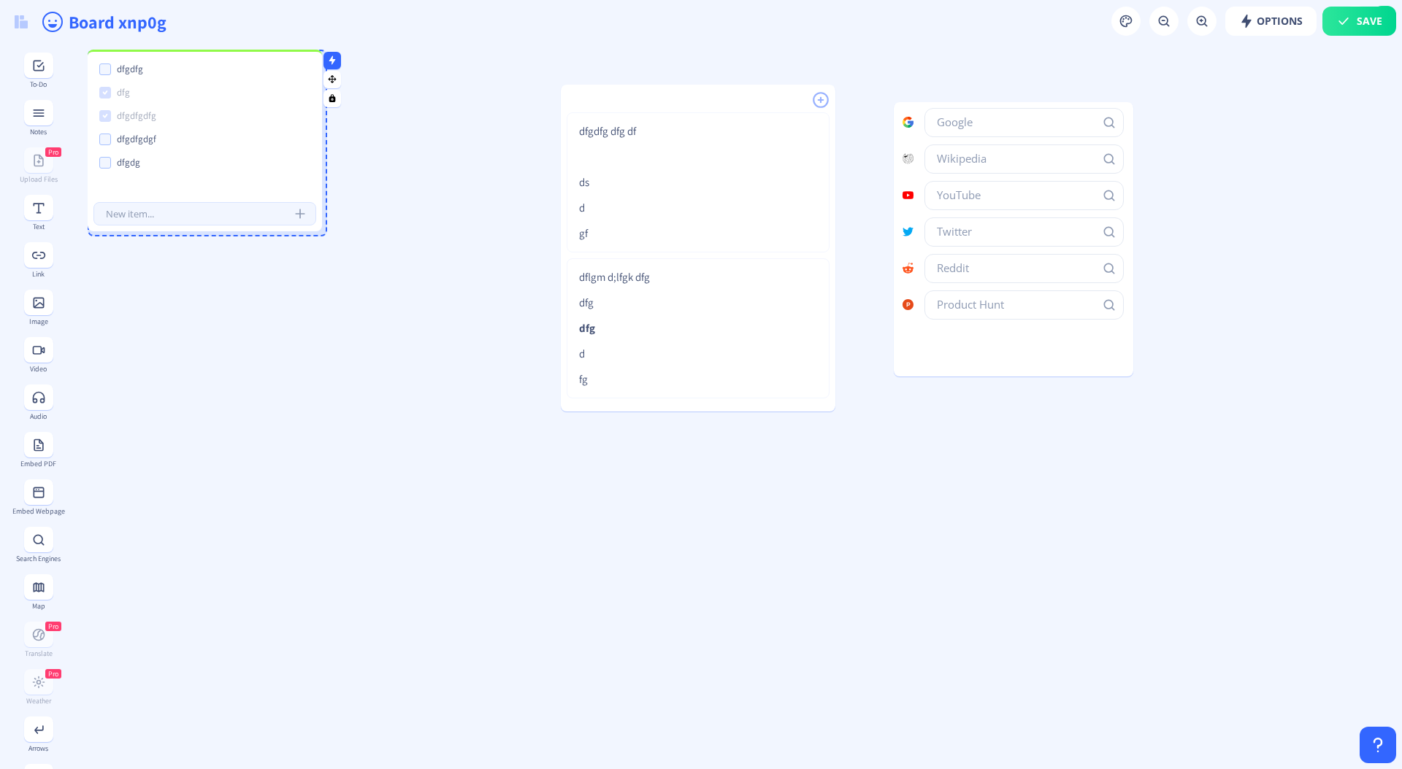
drag, startPoint x: 518, startPoint y: 391, endPoint x: 316, endPoint y: 234, distance: 255.4
click at [316, 231] on div at bounding box center [318, 227] width 7 height 7
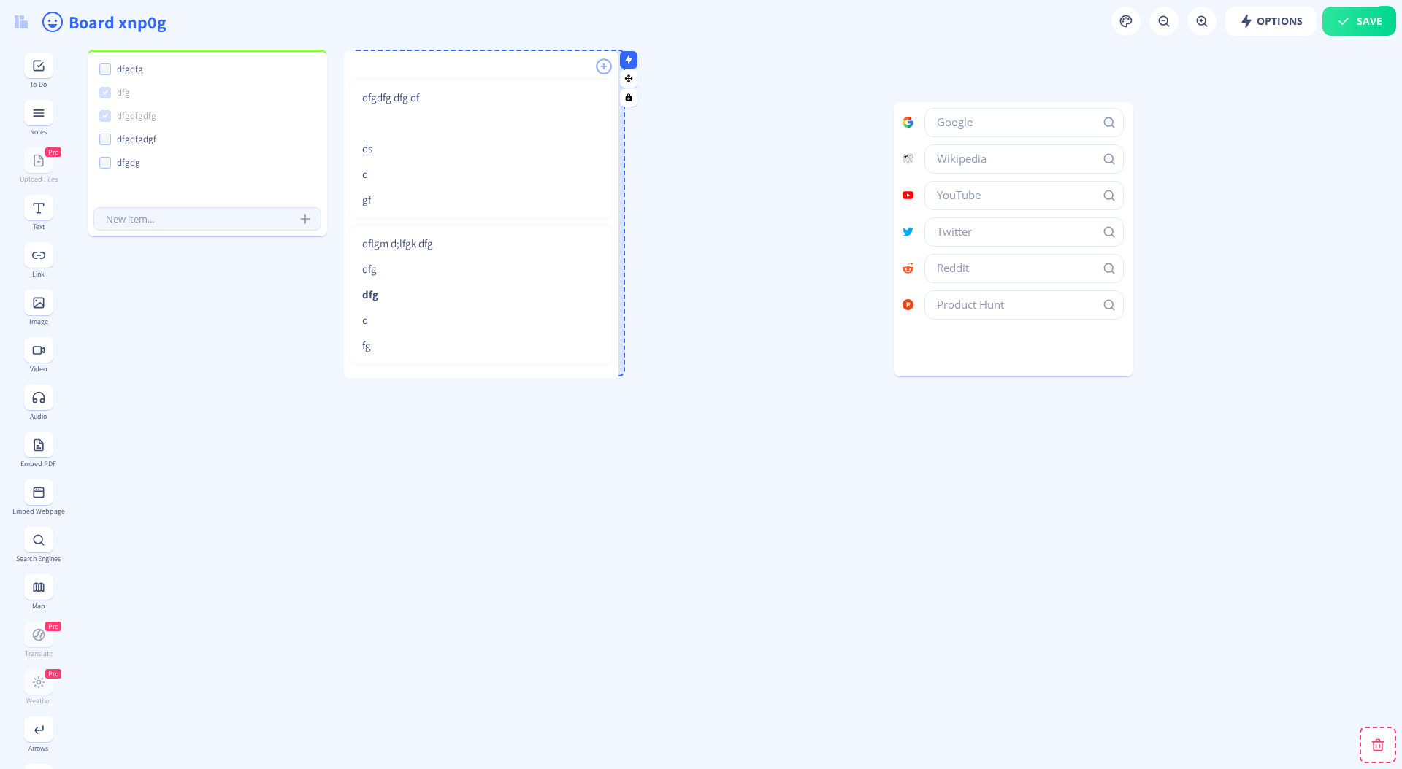
drag, startPoint x: 634, startPoint y: 94, endPoint x: 417, endPoint y: 61, distance: 219.4
click at [417, 61] on div at bounding box center [481, 62] width 274 height 22
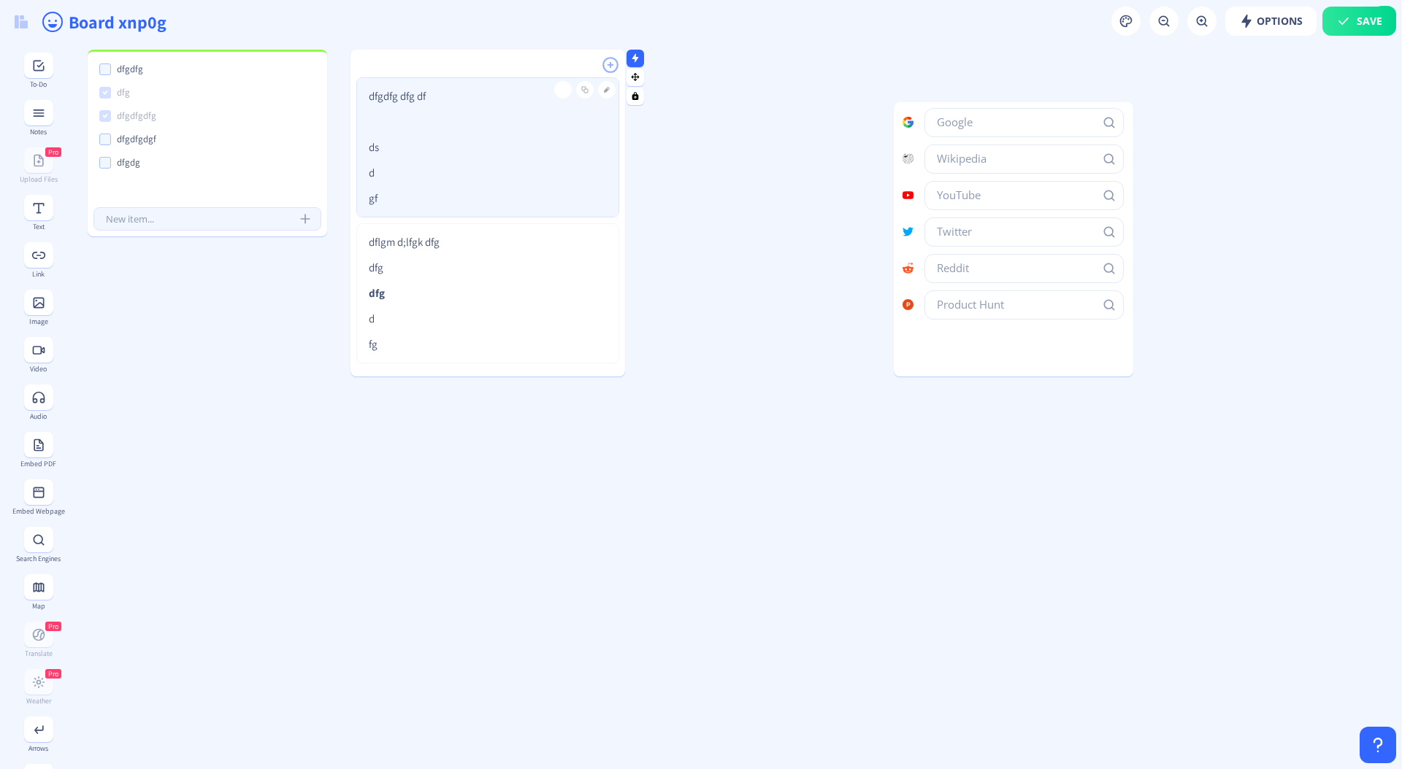
click at [416, 123] on p at bounding box center [488, 122] width 238 height 15
click at [607, 82] on button at bounding box center [607, 90] width 18 height 18
click at [417, 99] on p "dfgdfg dfg df" at bounding box center [481, 97] width 224 height 15
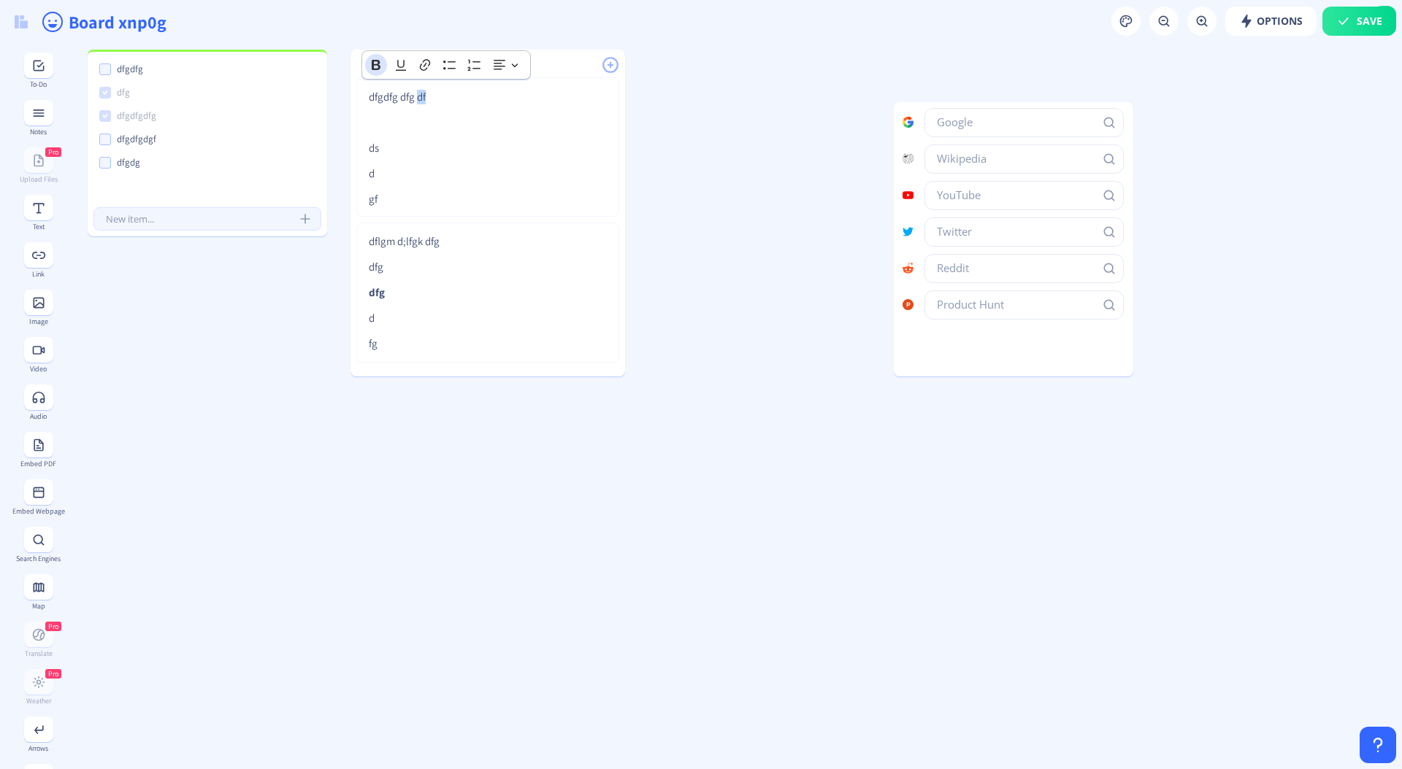
click at [374, 64] on icon "Editor toolbar" at bounding box center [376, 65] width 15 height 15
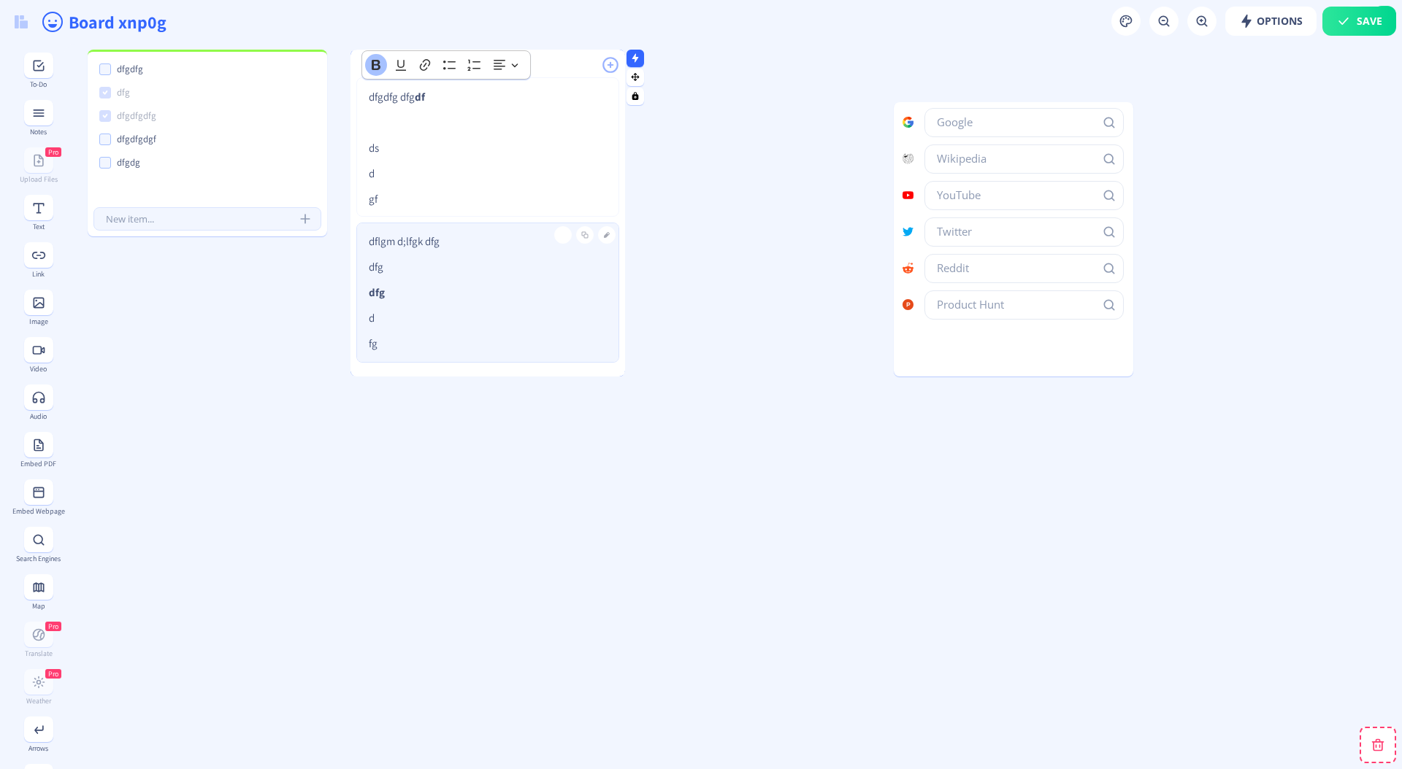
click at [563, 303] on div "dflgm d;lfgk dfg dfg dfg d fg" at bounding box center [488, 292] width 238 height 139
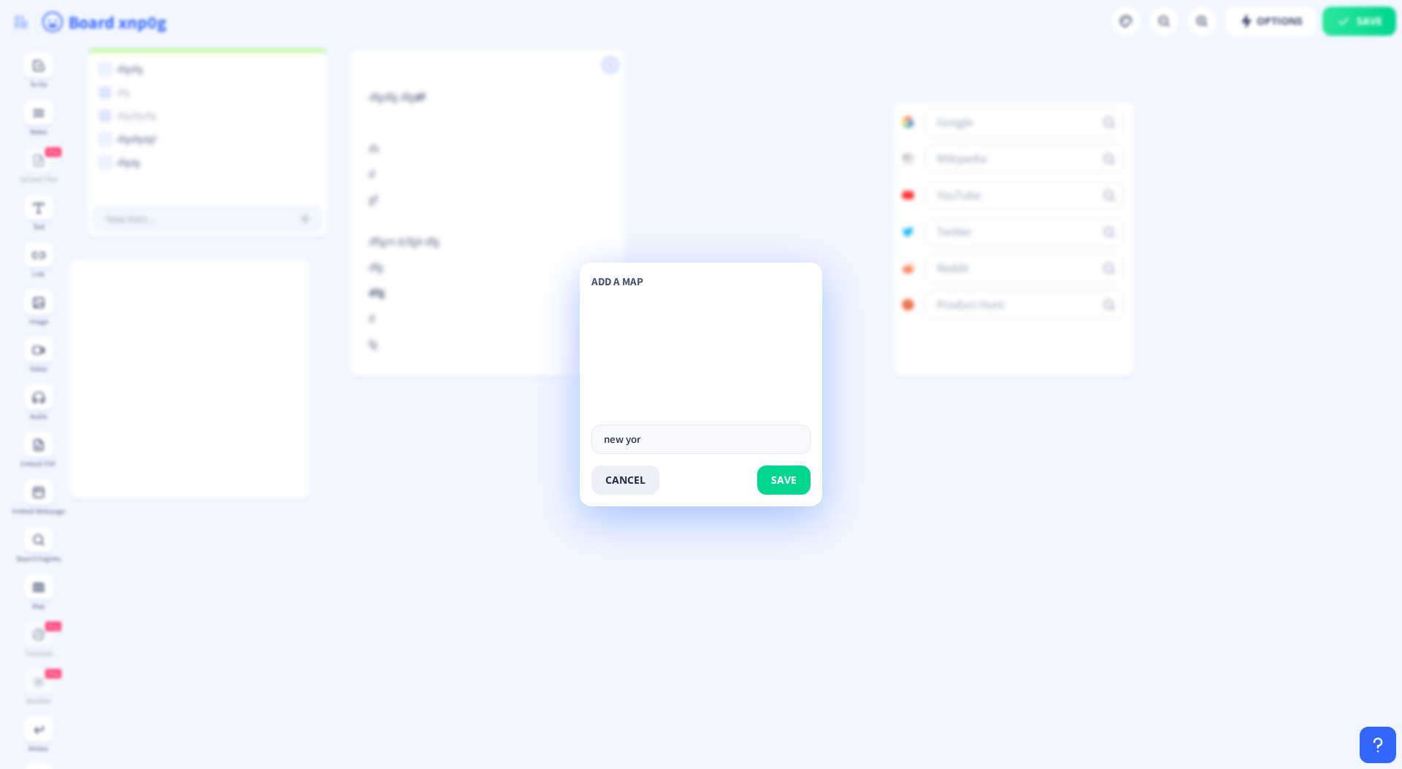
type input "[US_STATE]"
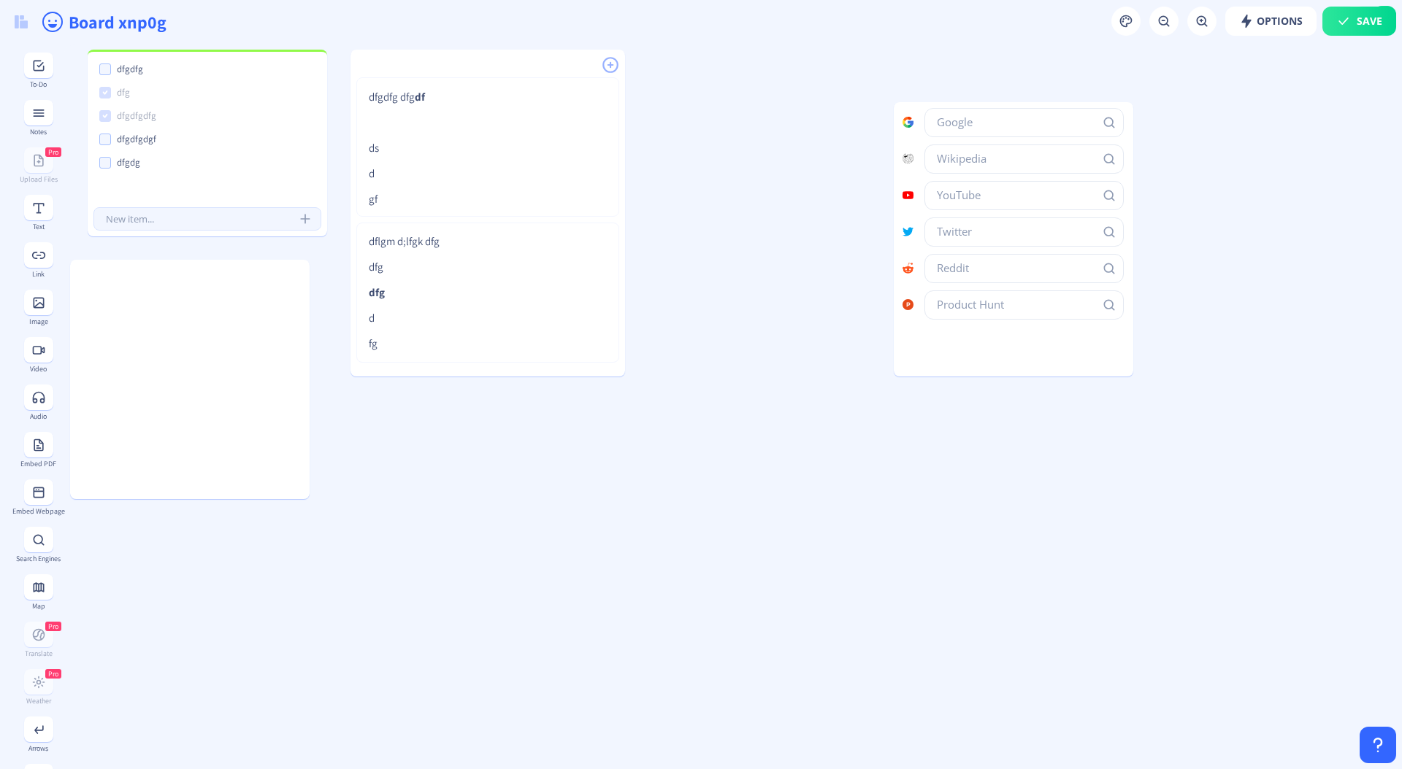
scroll to position [314, 0]
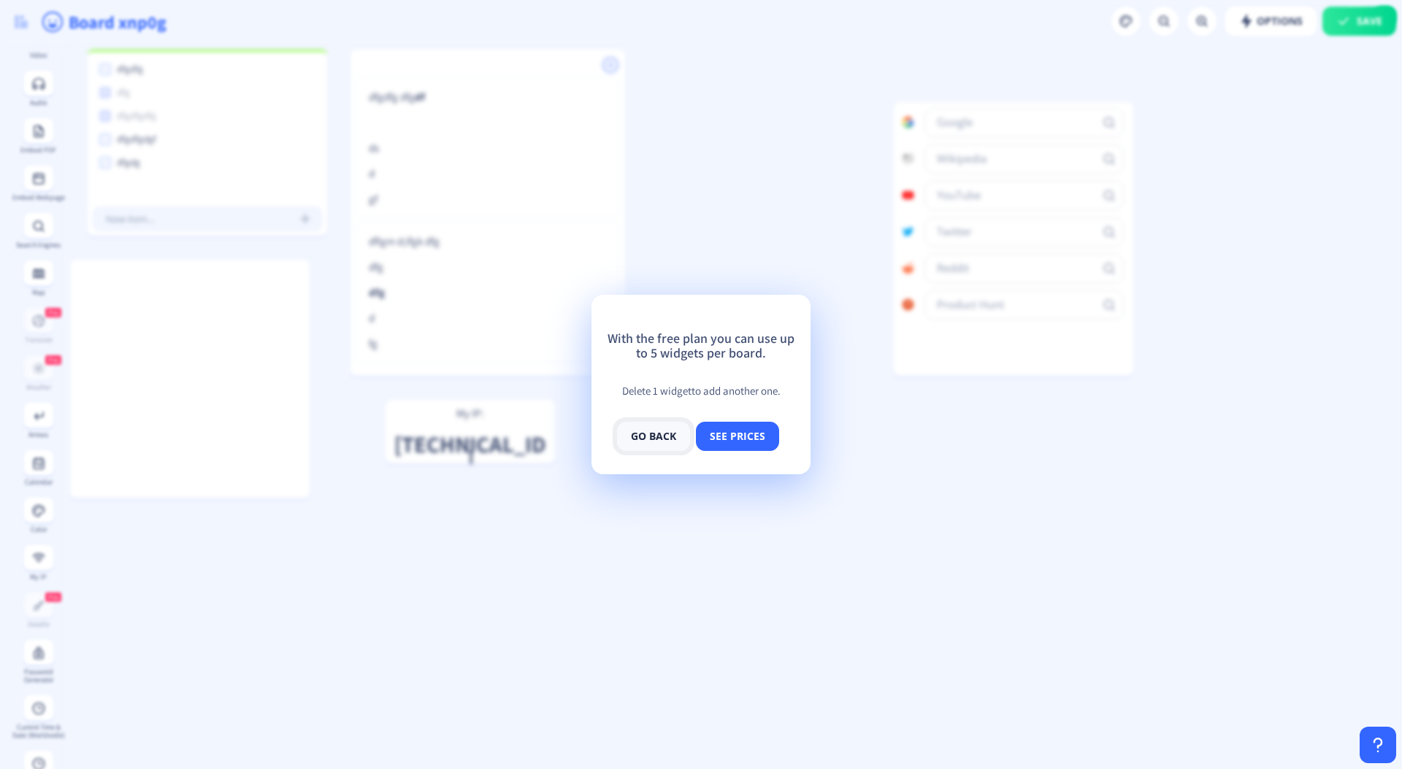
click at [666, 442] on button "go back" at bounding box center [653, 436] width 73 height 29
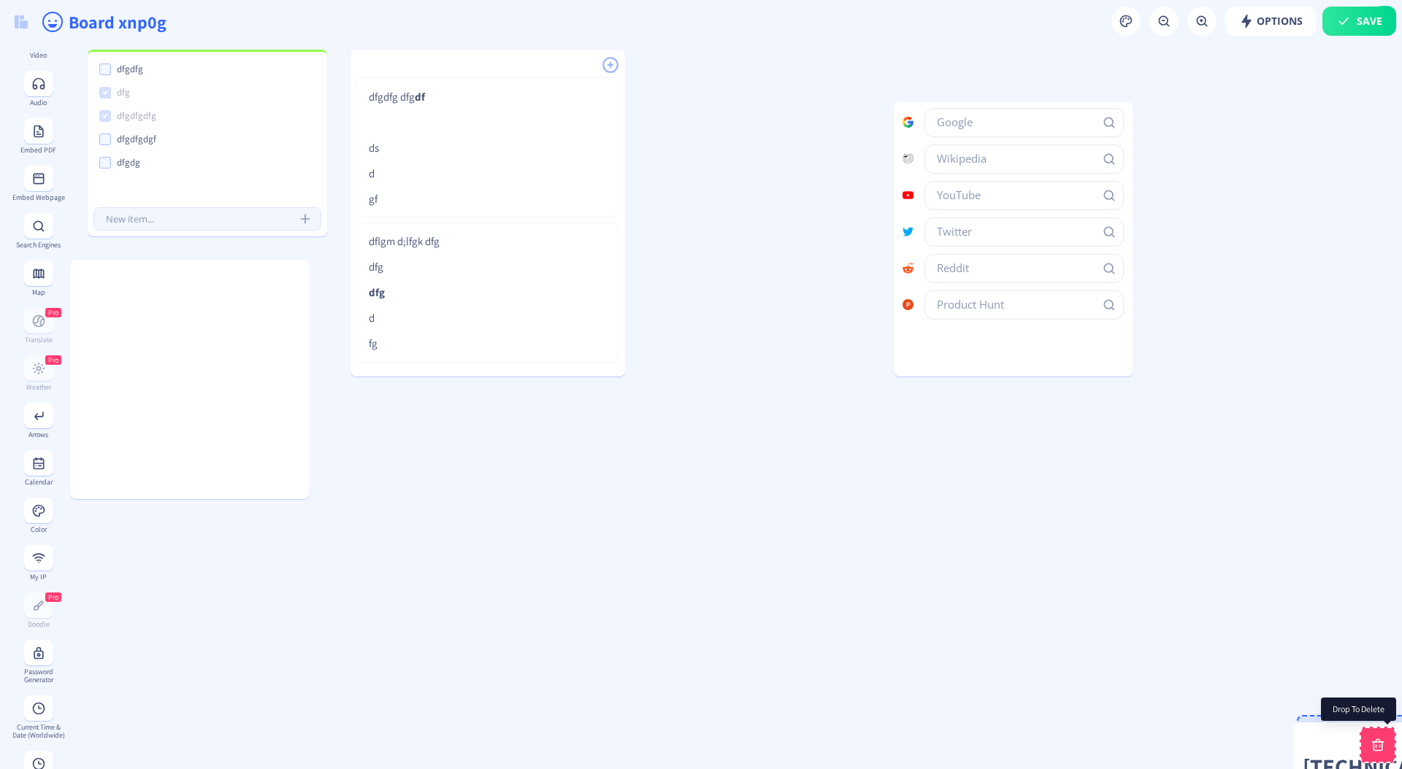
drag, startPoint x: 480, startPoint y: 416, endPoint x: 1389, endPoint y: 741, distance: 965.1
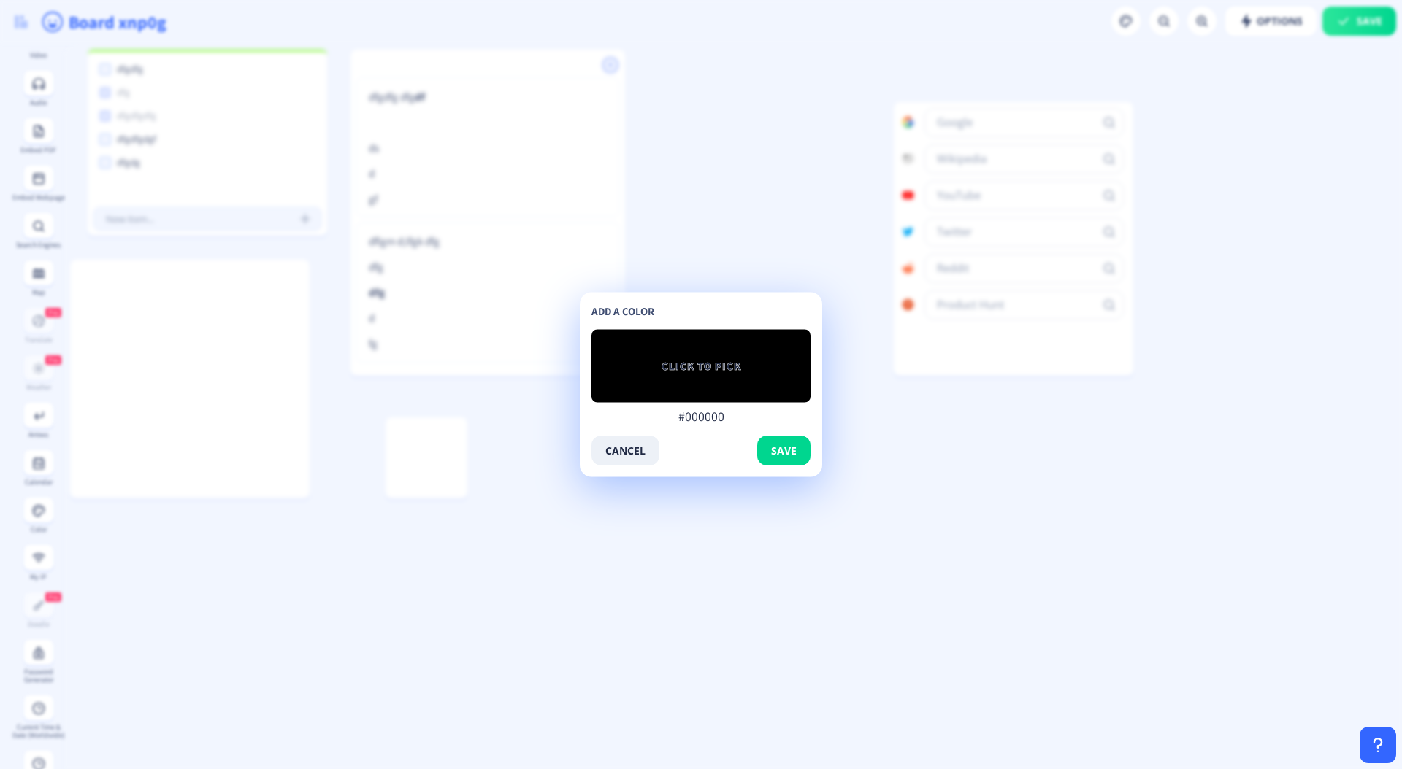
click at [710, 363] on span "CLICK TO PICK" at bounding box center [701, 366] width 80 height 15
type input "#832121"
type input "#872222"
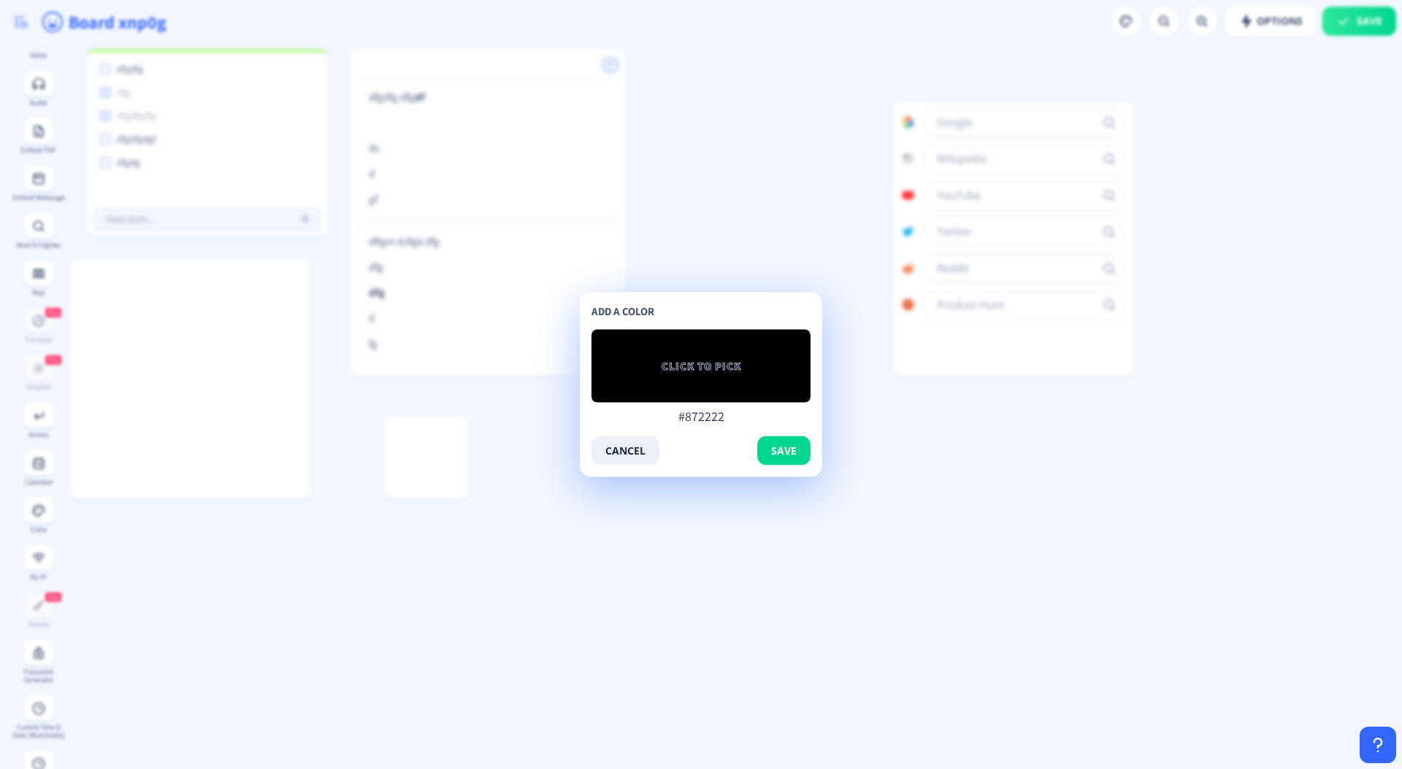
type input "#8b2323"
type input "#8f2424"
type input "#902323"
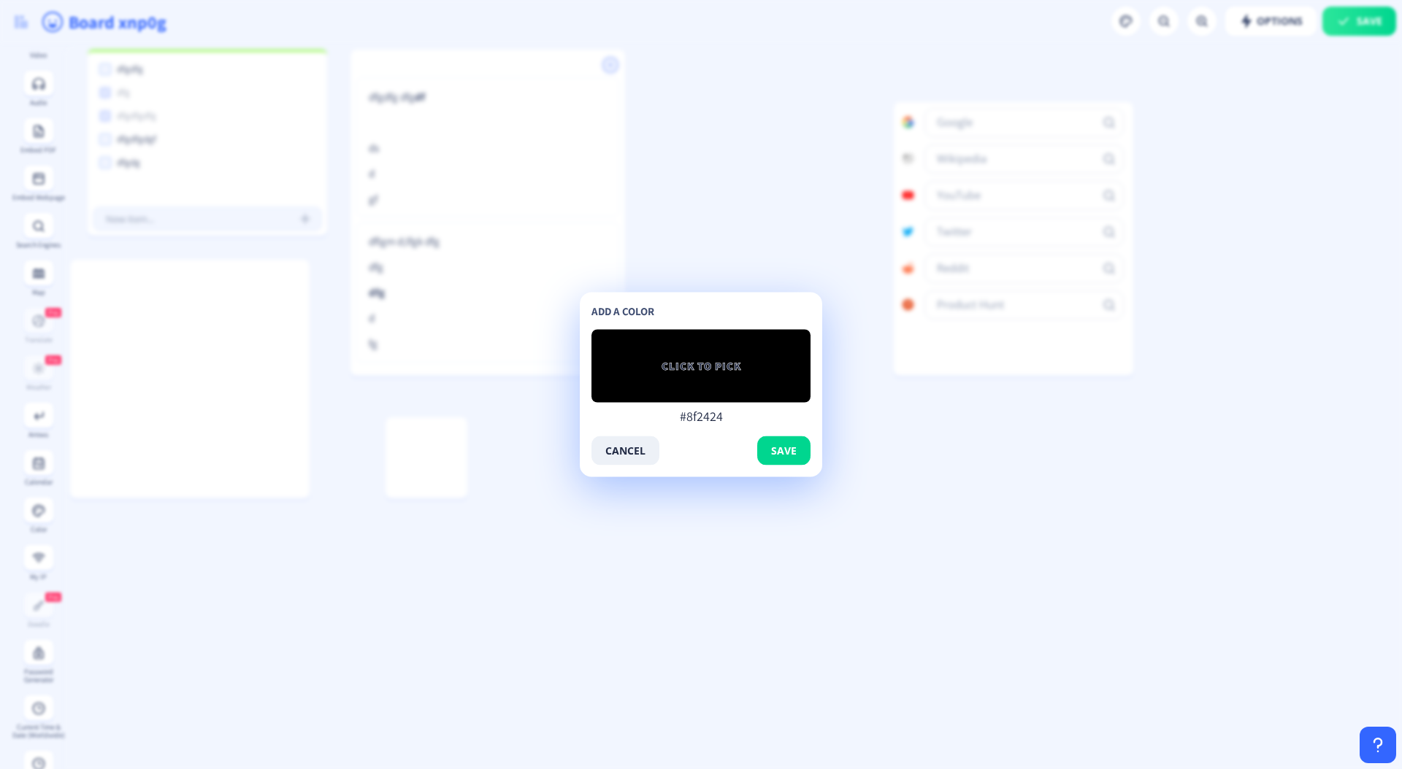
type input "#902323"
type input "#932525"
type input "#942424"
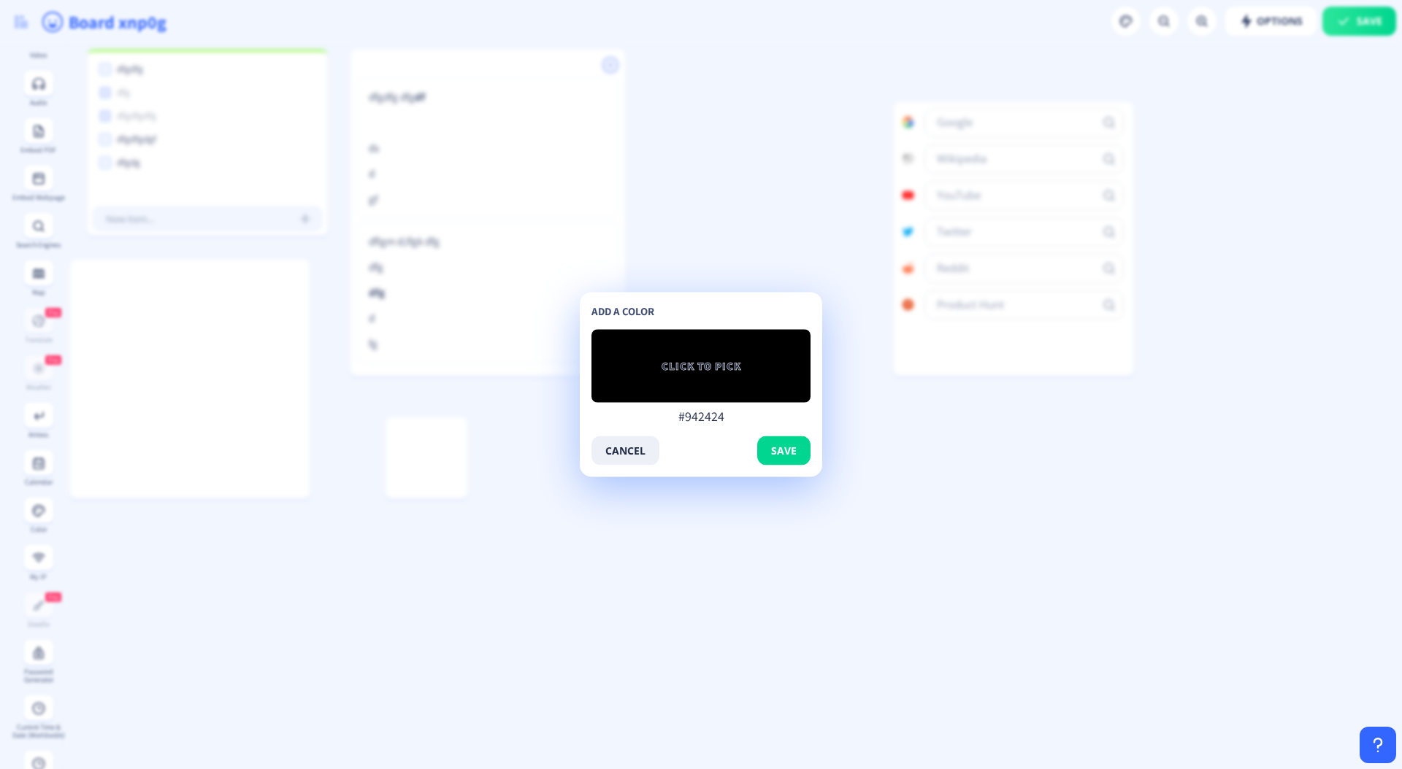
type input "#932525"
type input "#982525"
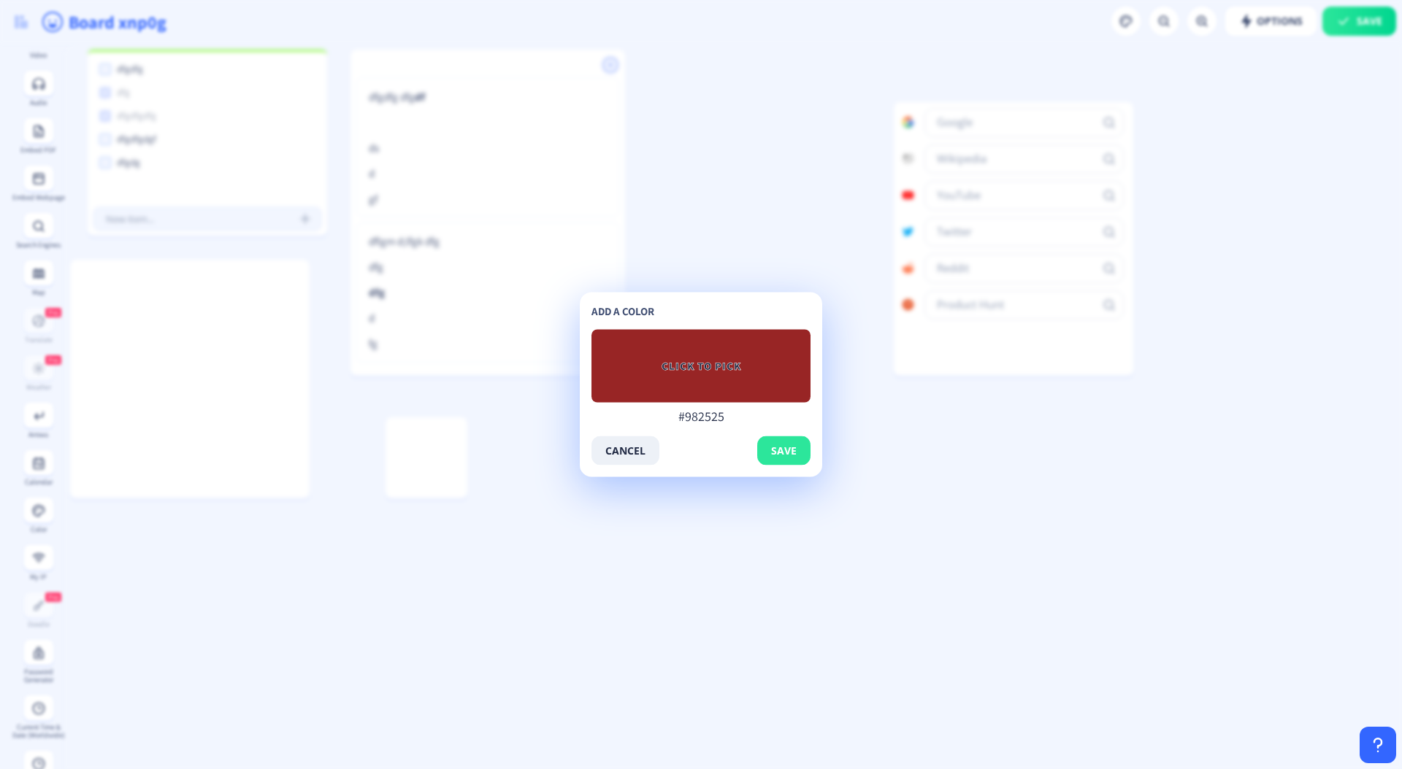
type input "#982525"
click at [773, 446] on span "save" at bounding box center [784, 451] width 26 height 12
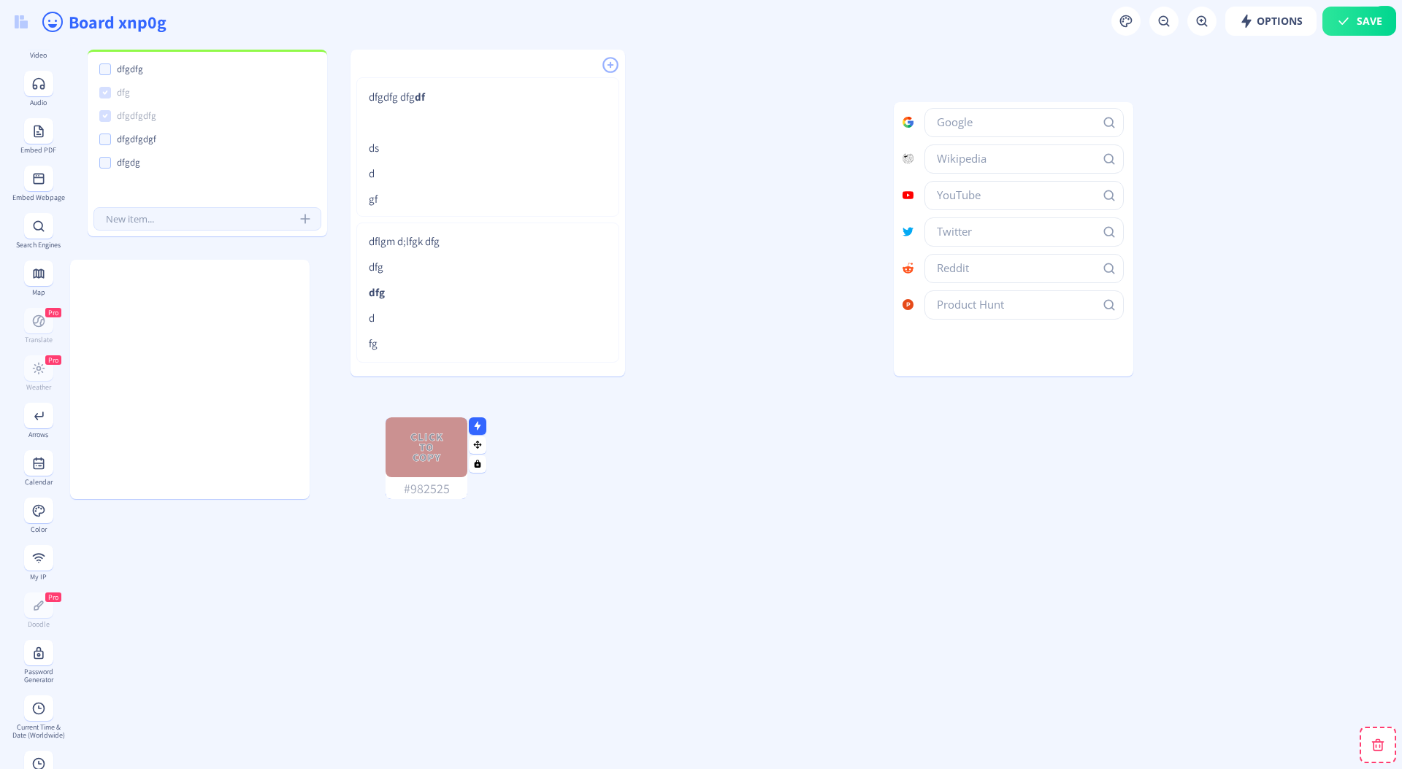
drag, startPoint x: 421, startPoint y: 442, endPoint x: 370, endPoint y: 429, distance: 52.8
click at [406, 432] on span "Click to copy" at bounding box center [426, 447] width 41 height 31
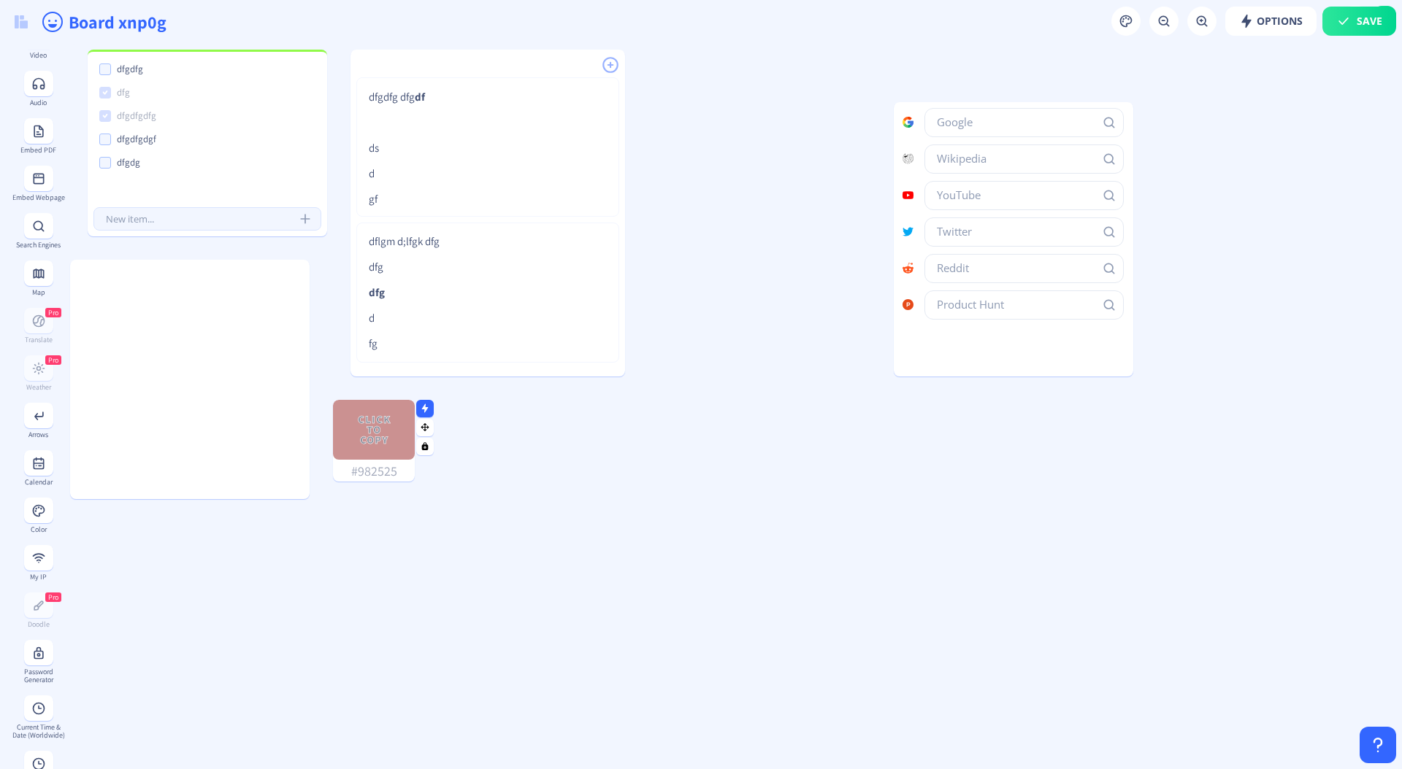
click at [374, 435] on span "Click to copy" at bounding box center [373, 430] width 41 height 31
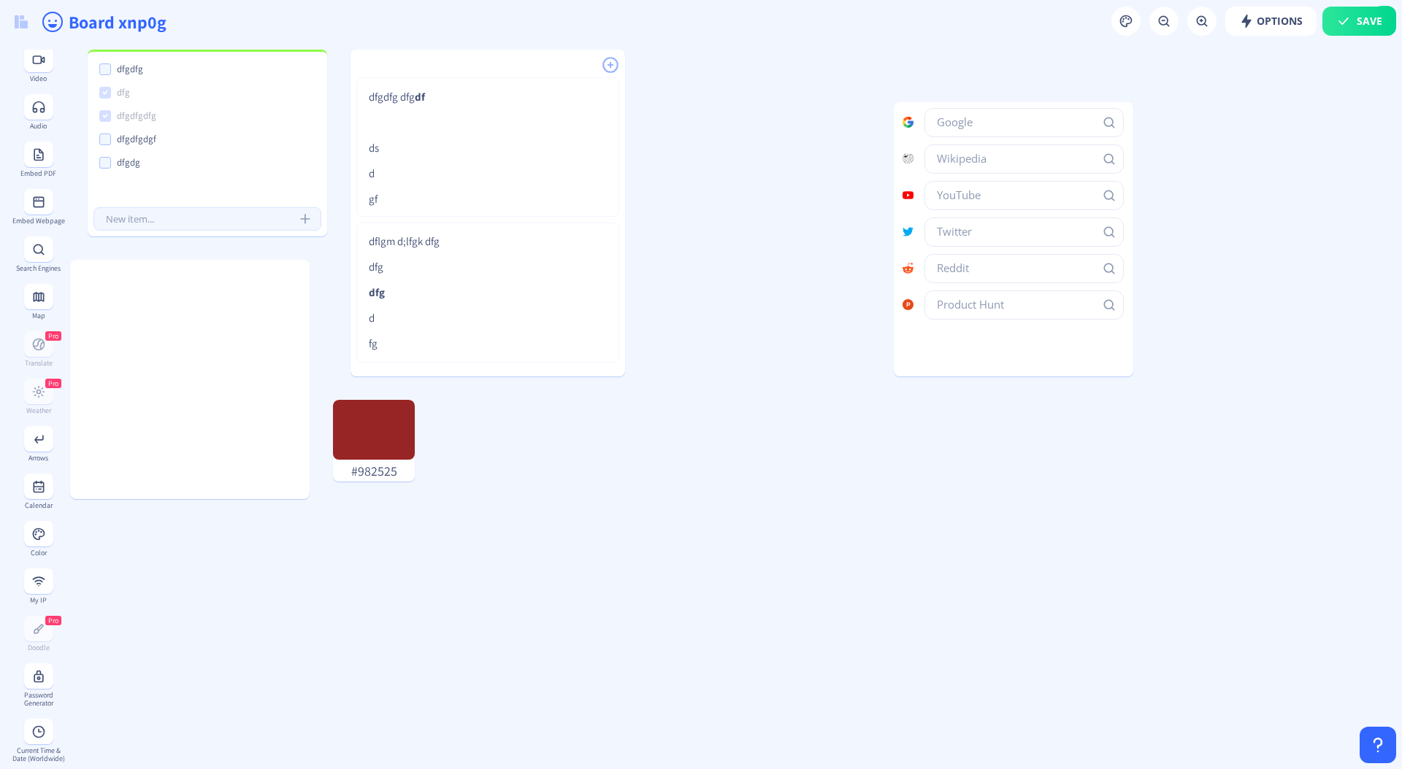
scroll to position [285, 0]
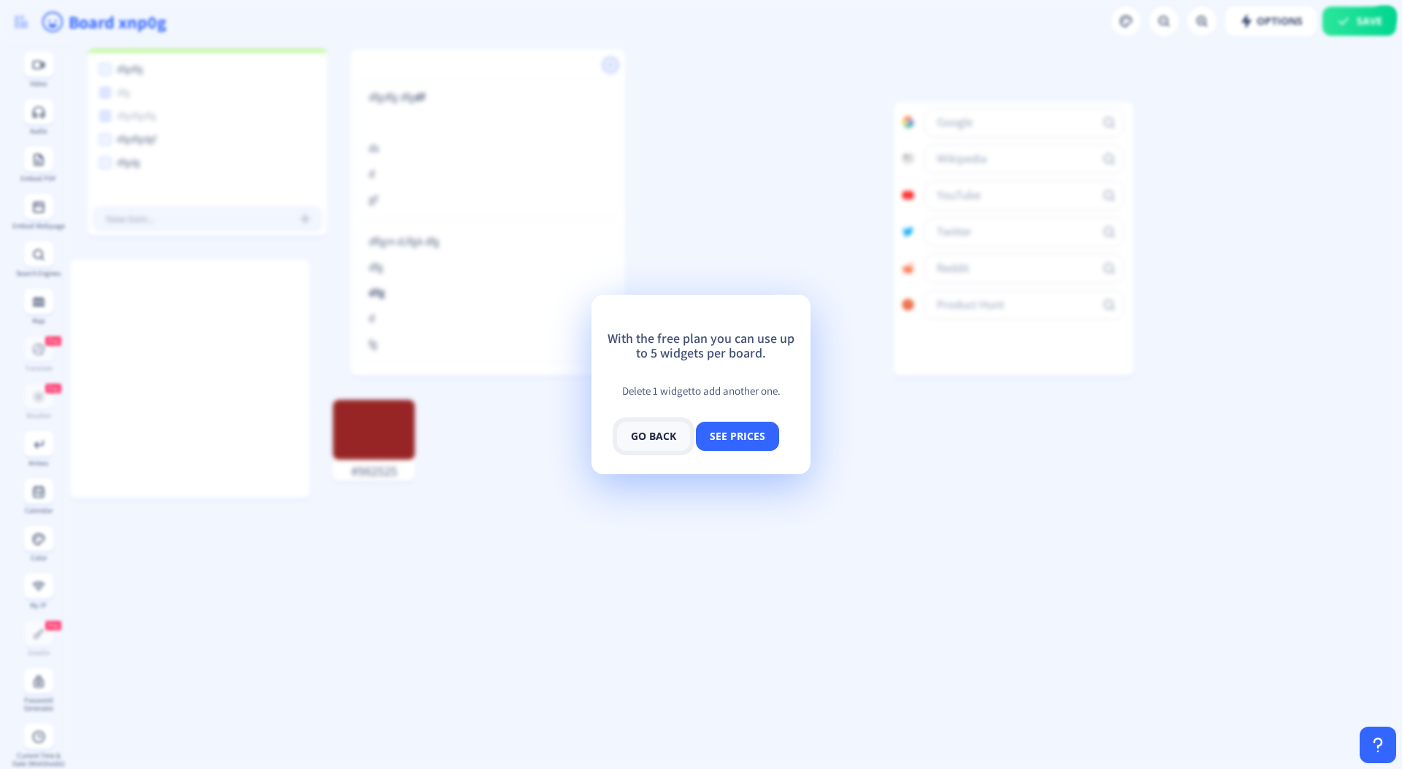
click at [635, 438] on button "go back" at bounding box center [653, 436] width 73 height 29
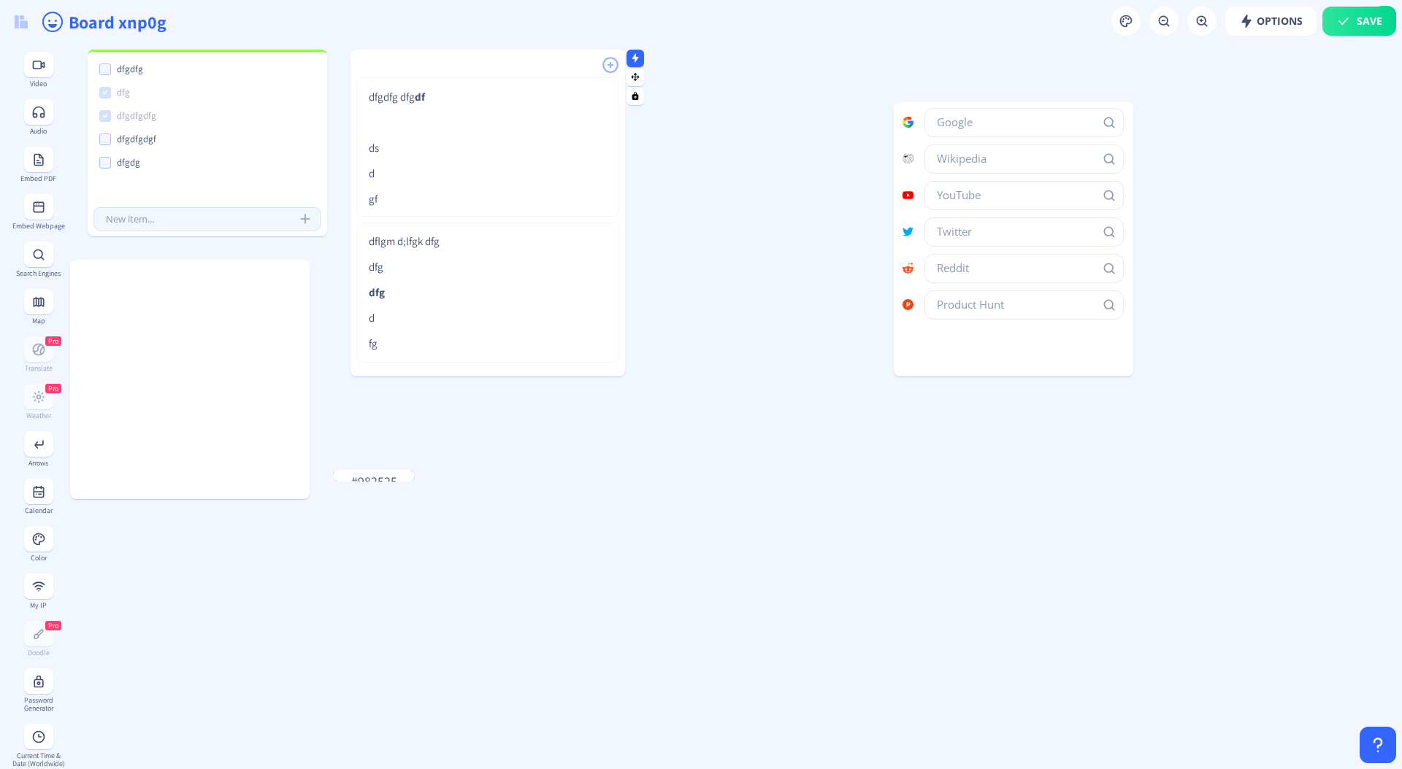
drag, startPoint x: 384, startPoint y: 407, endPoint x: 555, endPoint y: 370, distance: 174.8
click at [1401, 670] on div "dfgdfg dfg dfgdfgdfg dfgdfgdgf dfgdg dfgdfg dfg df ds d gf dflgm d;lfgk dfg dfg…" at bounding box center [732, 407] width 1337 height 726
drag, startPoint x: 431, startPoint y: 64, endPoint x: 584, endPoint y: 85, distance: 154.1
click at [554, 72] on div at bounding box center [487, 61] width 274 height 22
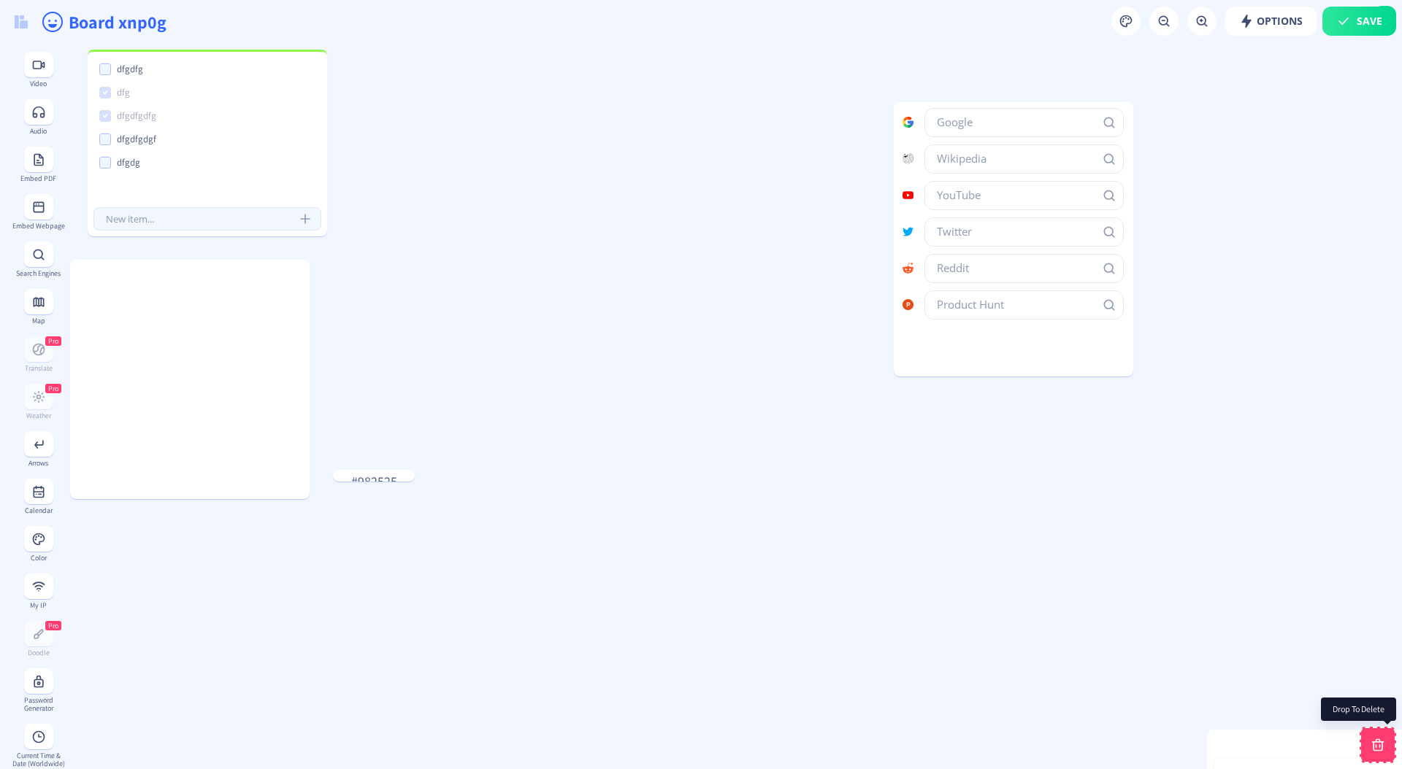
drag, startPoint x: 637, startPoint y: 82, endPoint x: 1371, endPoint y: 745, distance: 988.7
